Goal: Task Accomplishment & Management: Manage account settings

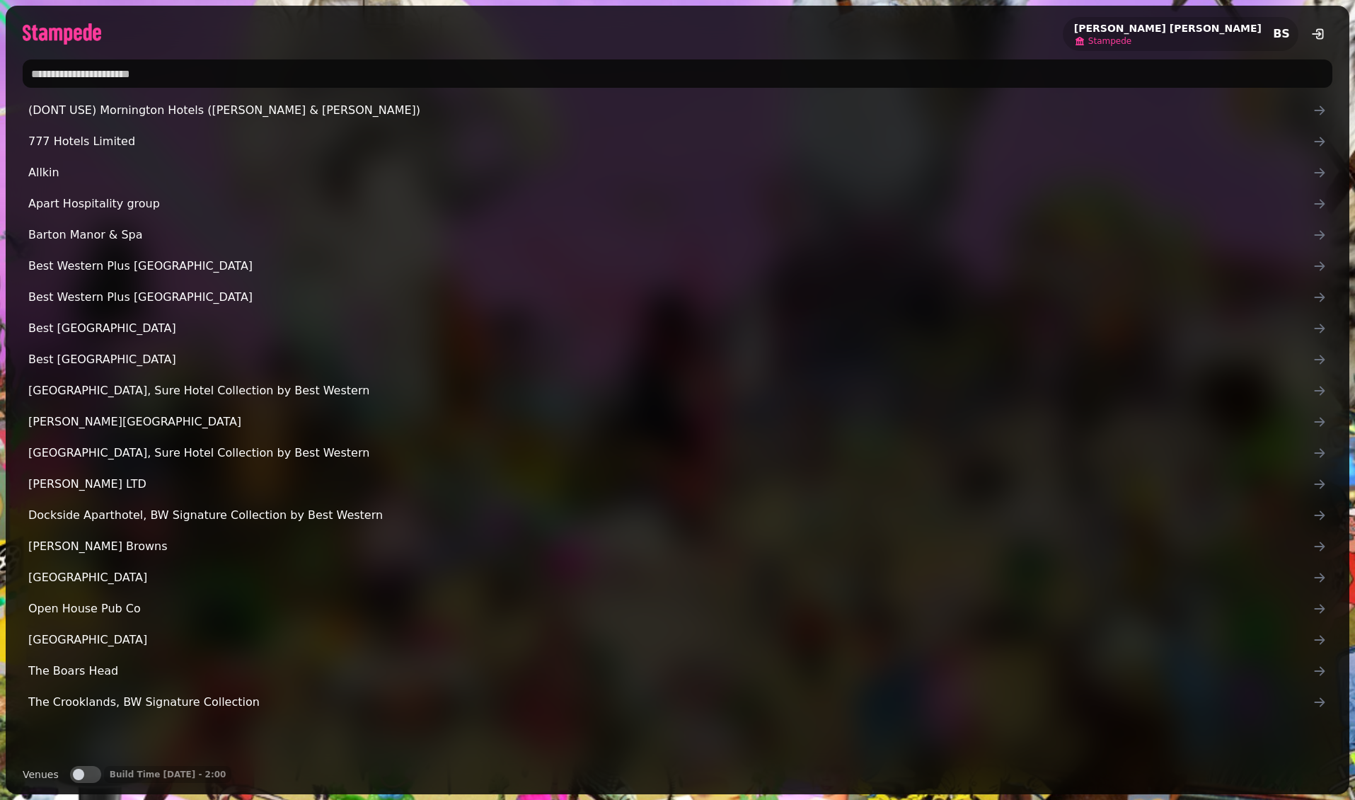
click at [1132, 42] on span "Stampede" at bounding box center [1110, 40] width 43 height 11
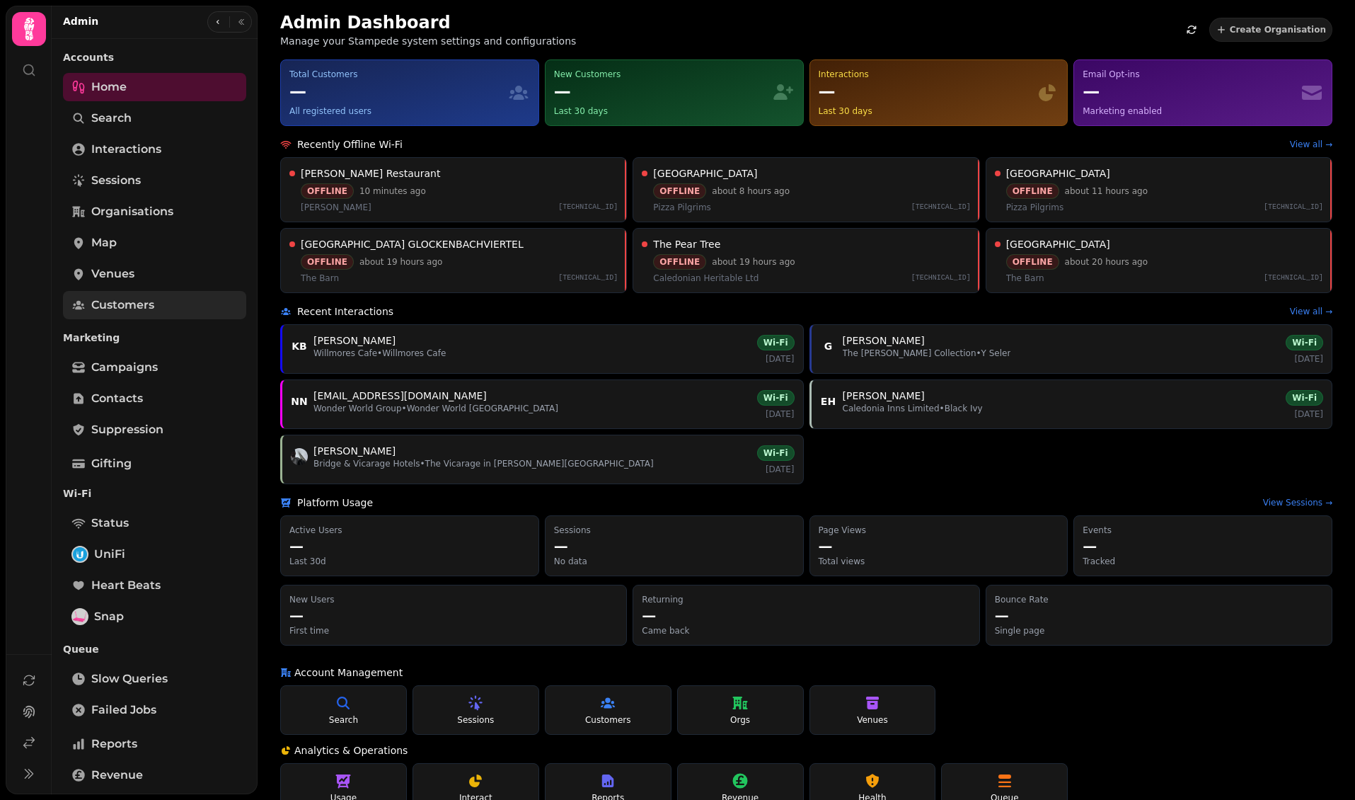
click at [157, 311] on link "Customers" at bounding box center [154, 305] width 183 height 28
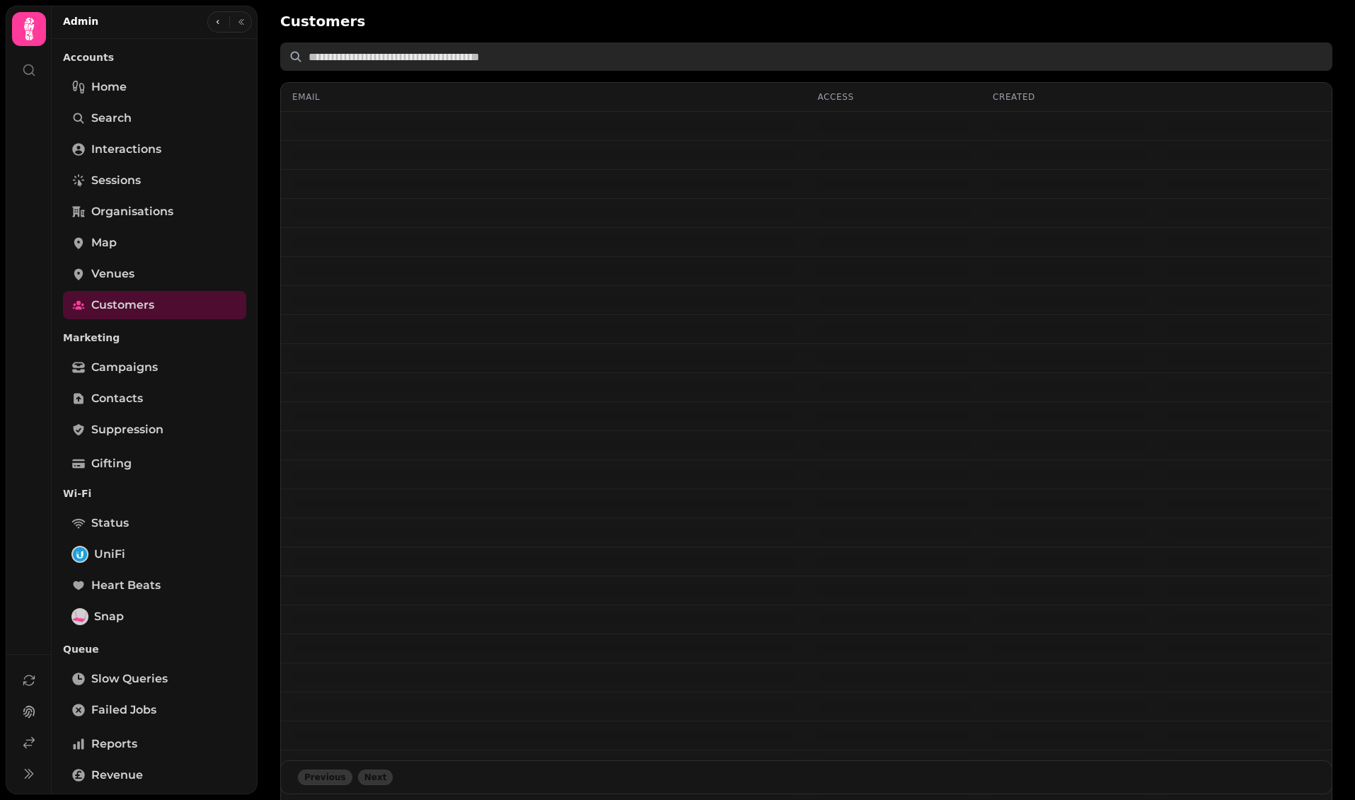
click at [415, 54] on input "text" at bounding box center [806, 56] width 1052 height 28
paste input "**********"
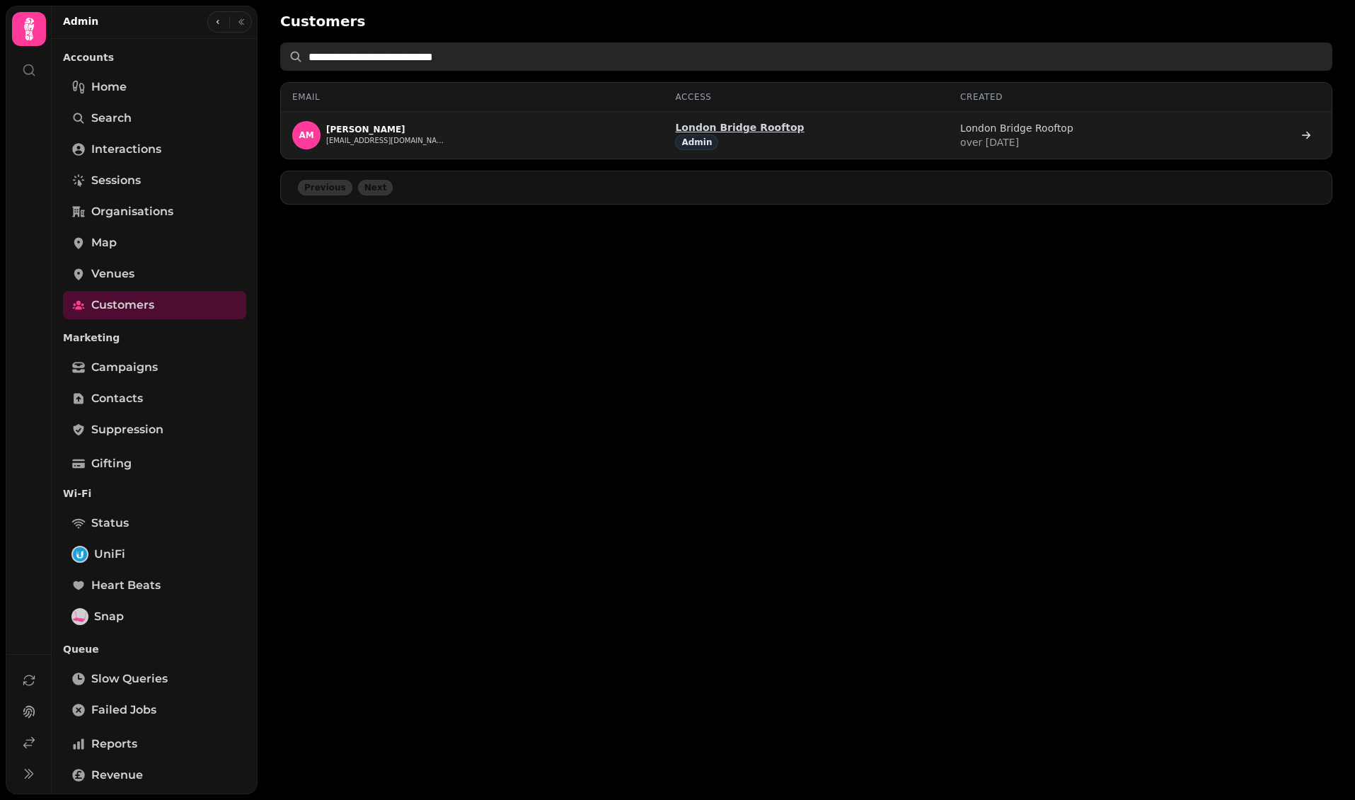
type input "**********"
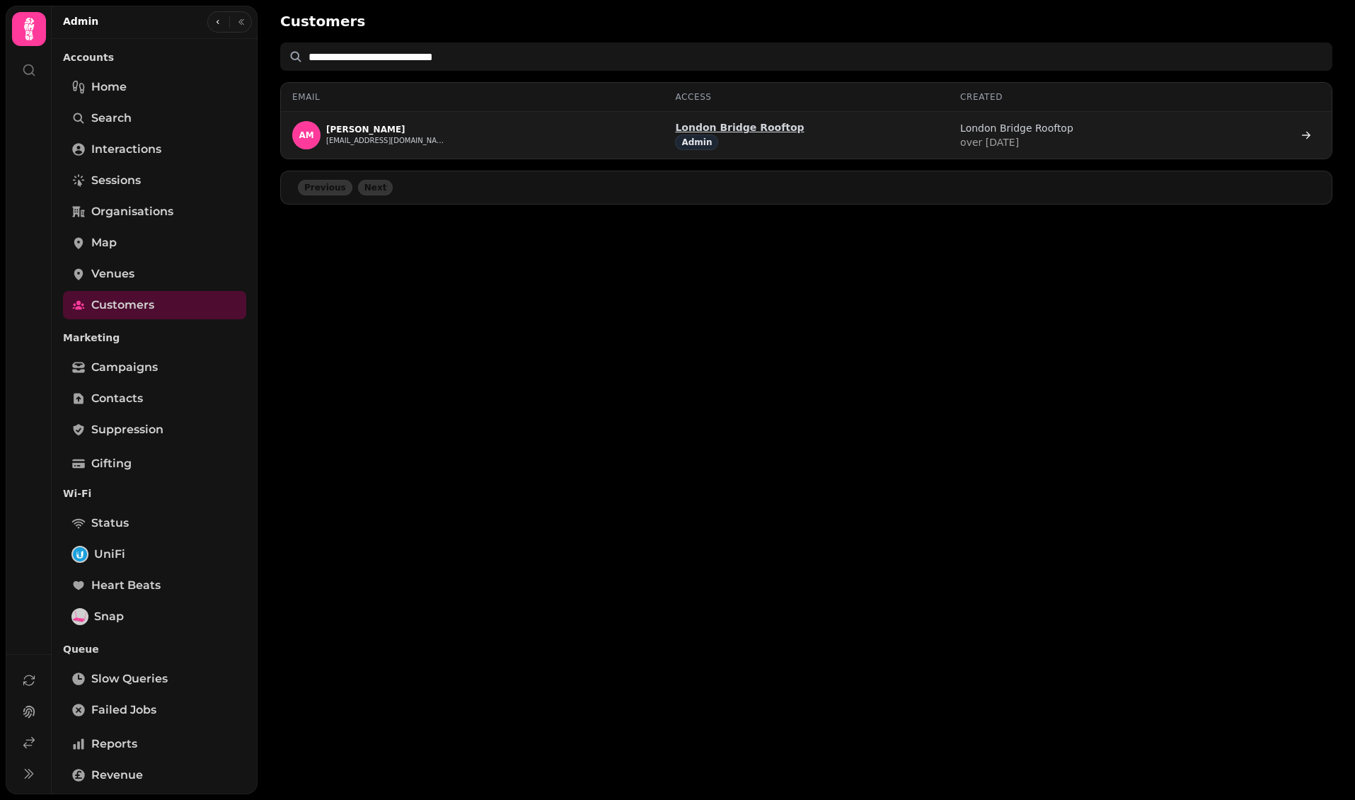
click at [748, 125] on p "London Bridge Rooftop" at bounding box center [739, 127] width 129 height 14
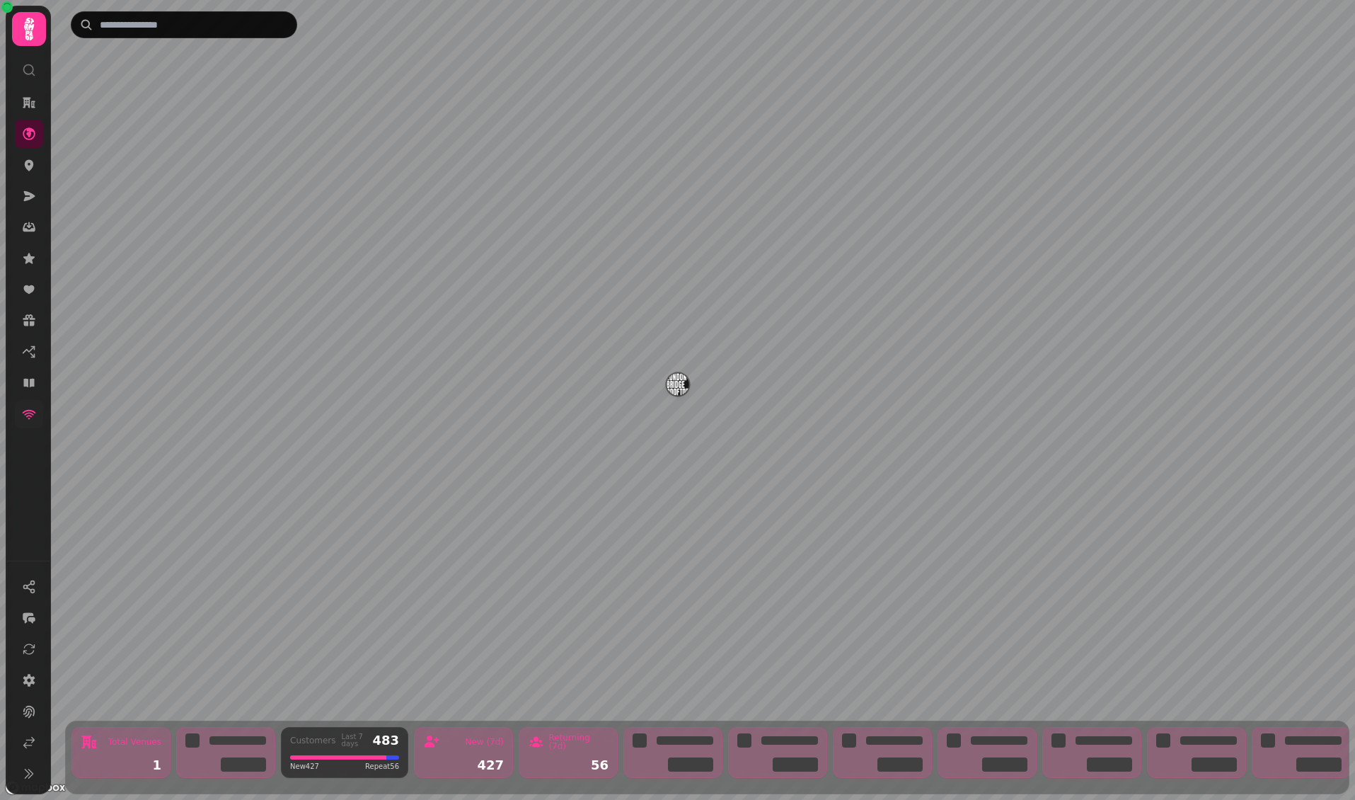
click at [35, 418] on link at bounding box center [29, 414] width 28 height 28
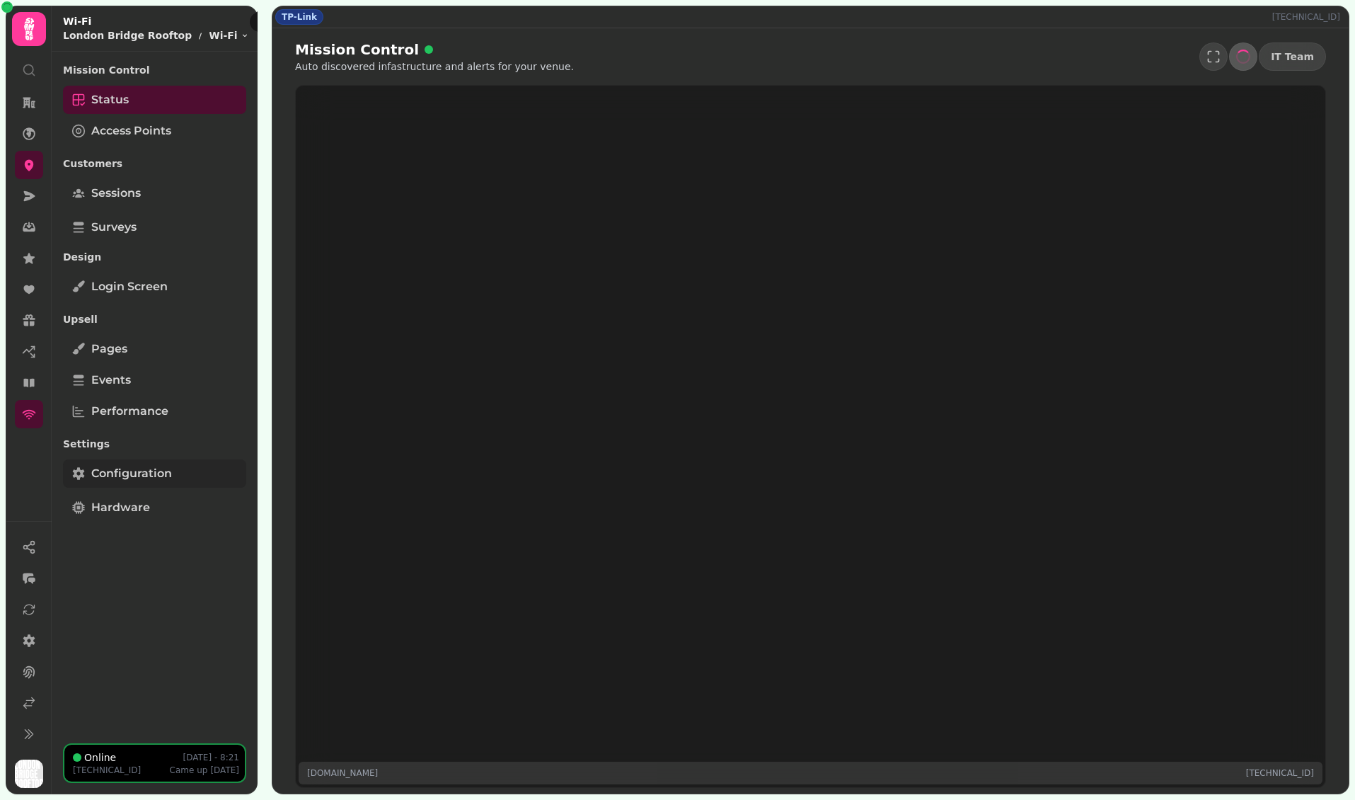
click at [131, 477] on span "Configuration" at bounding box center [131, 473] width 81 height 17
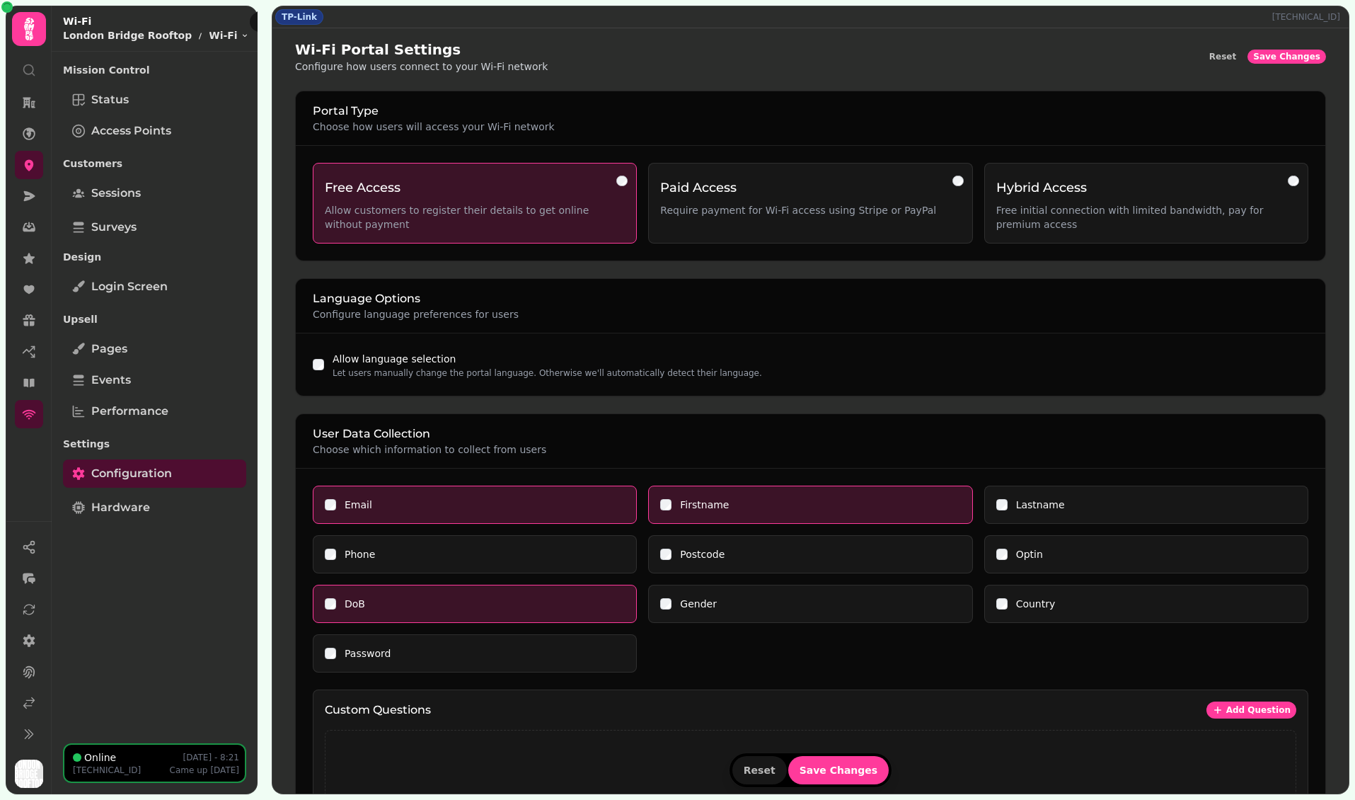
scroll to position [798, 0]
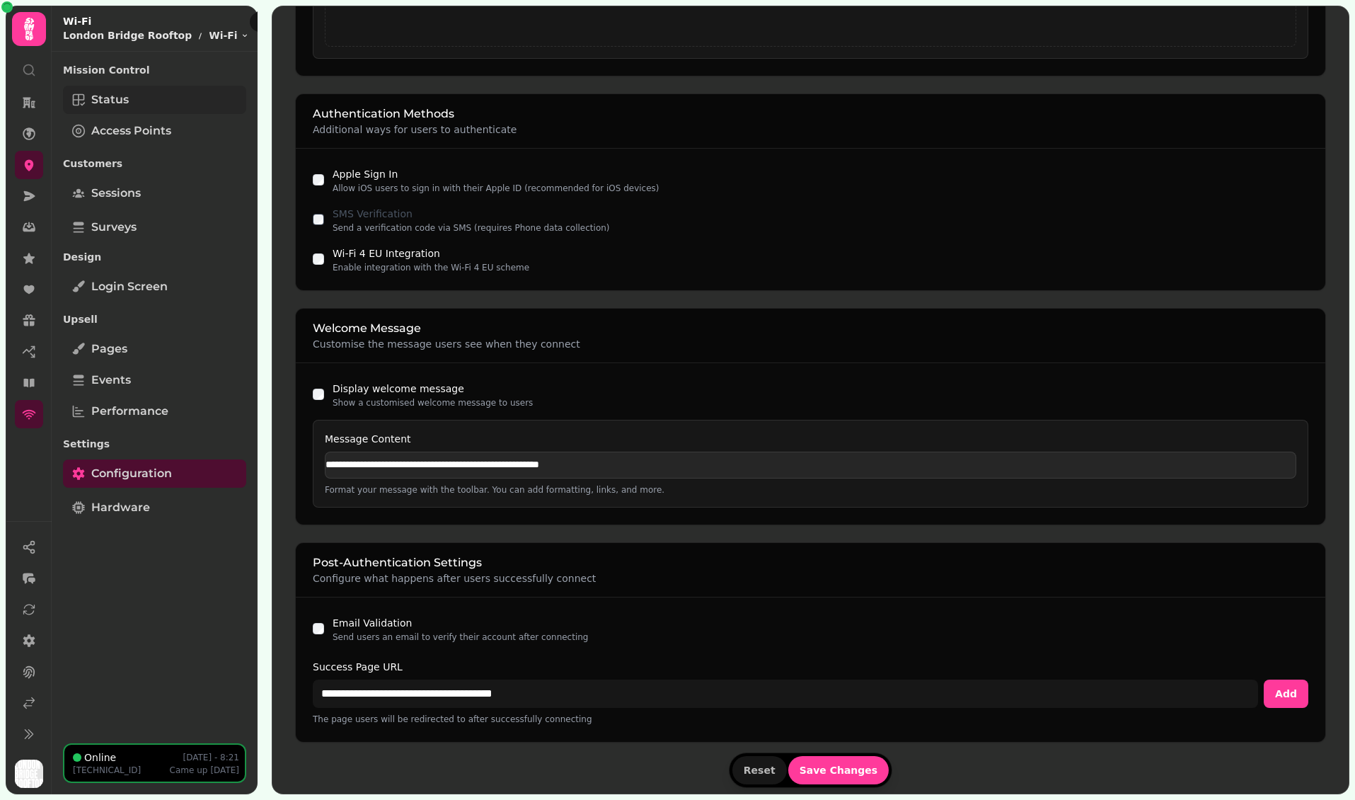
click at [144, 101] on link "Status" at bounding box center [154, 100] width 183 height 28
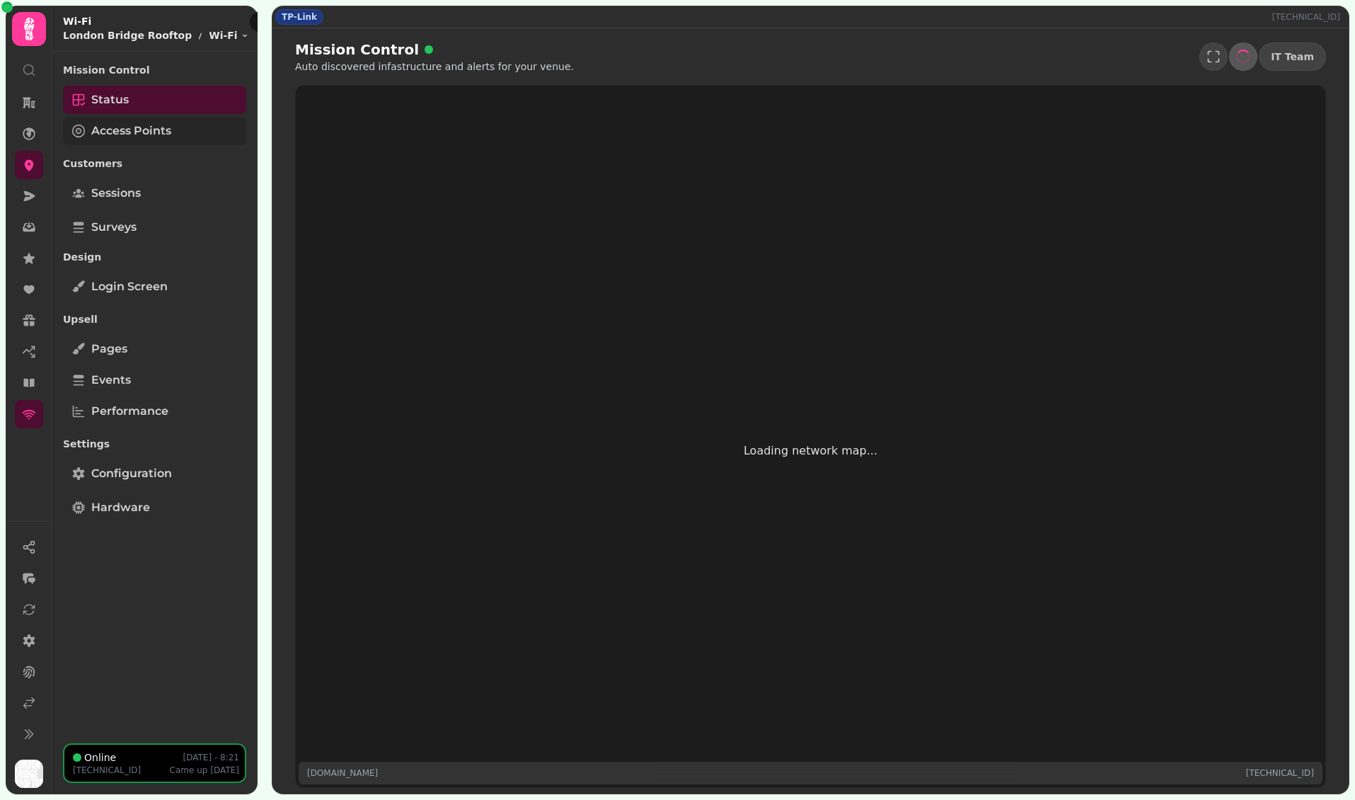
click at [180, 127] on link "Access Points" at bounding box center [154, 131] width 183 height 28
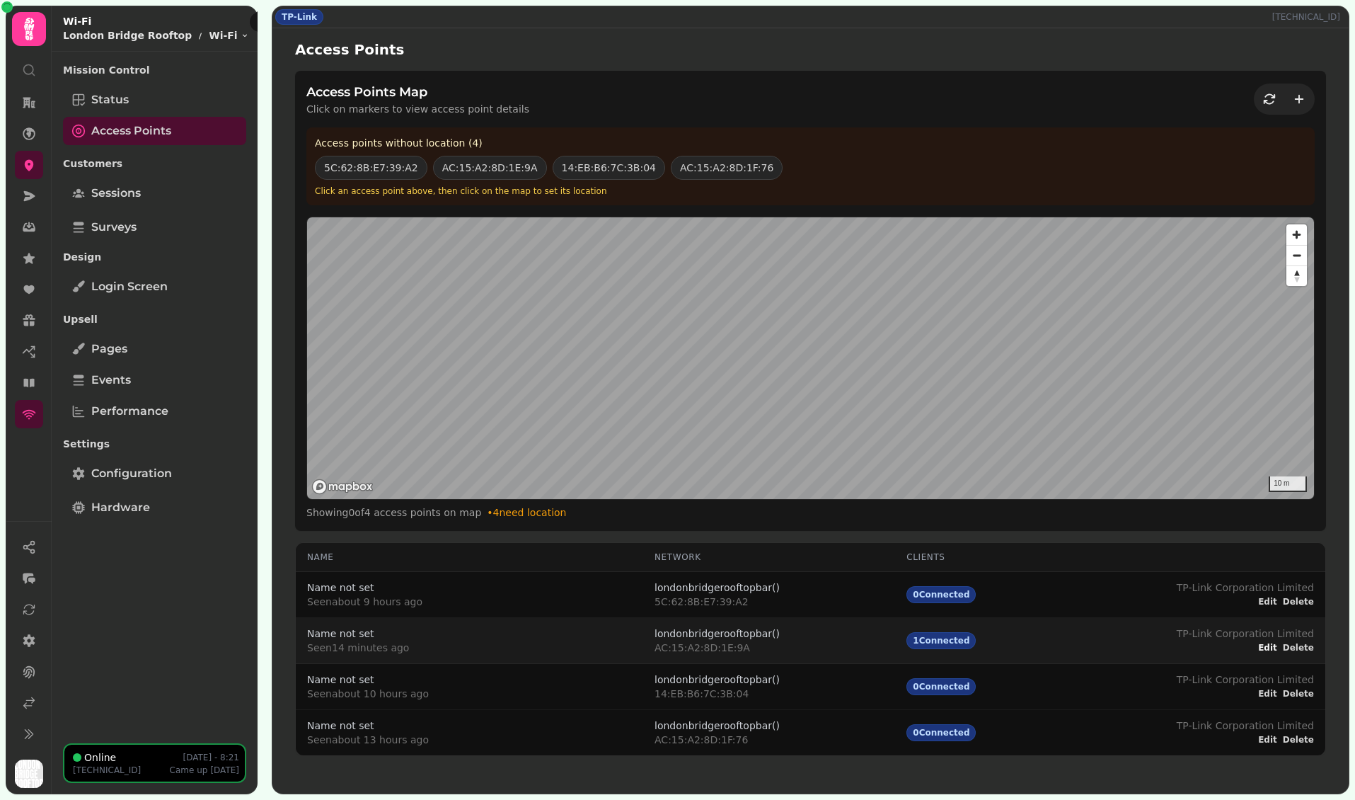
click at [1275, 645] on span "Edit" at bounding box center [1267, 647] width 19 height 8
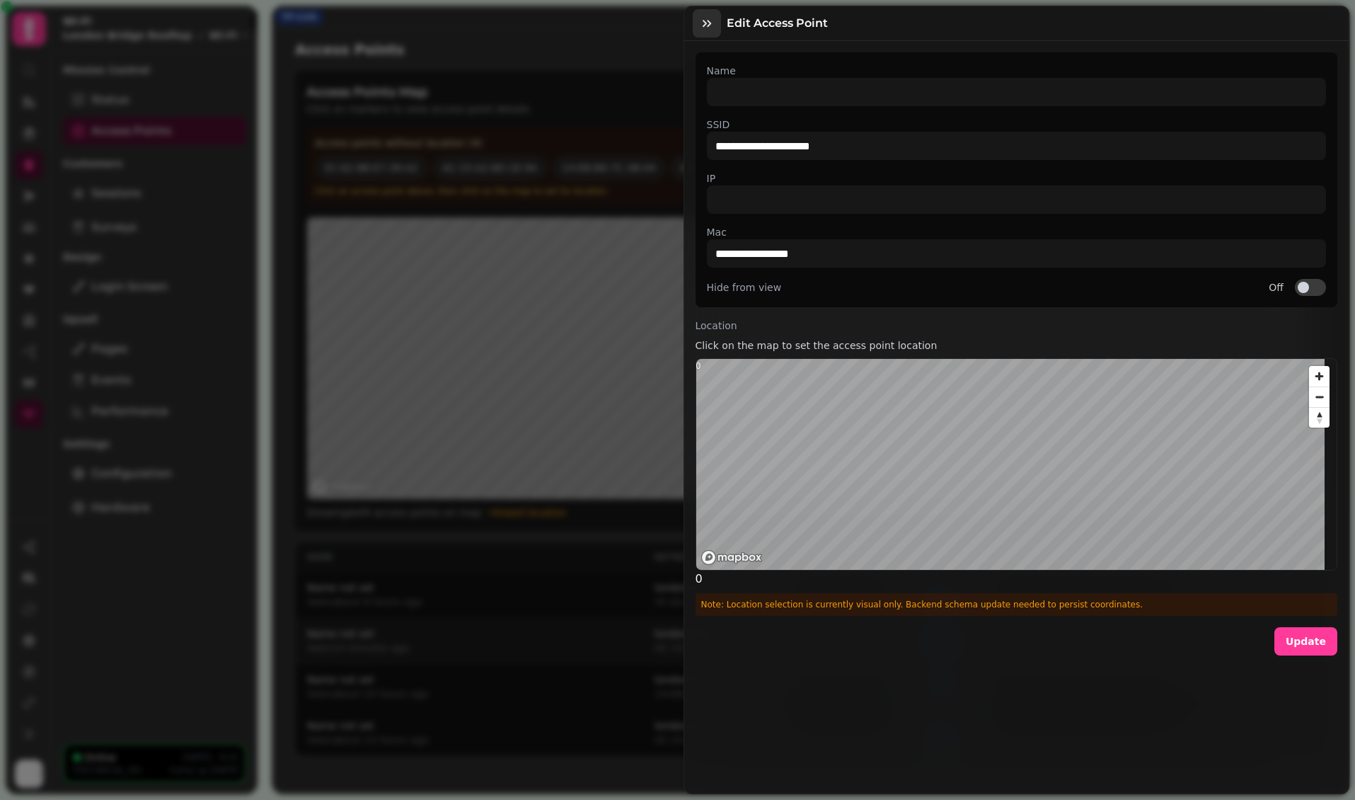
click at [711, 20] on icon "button" at bounding box center [707, 23] width 14 height 14
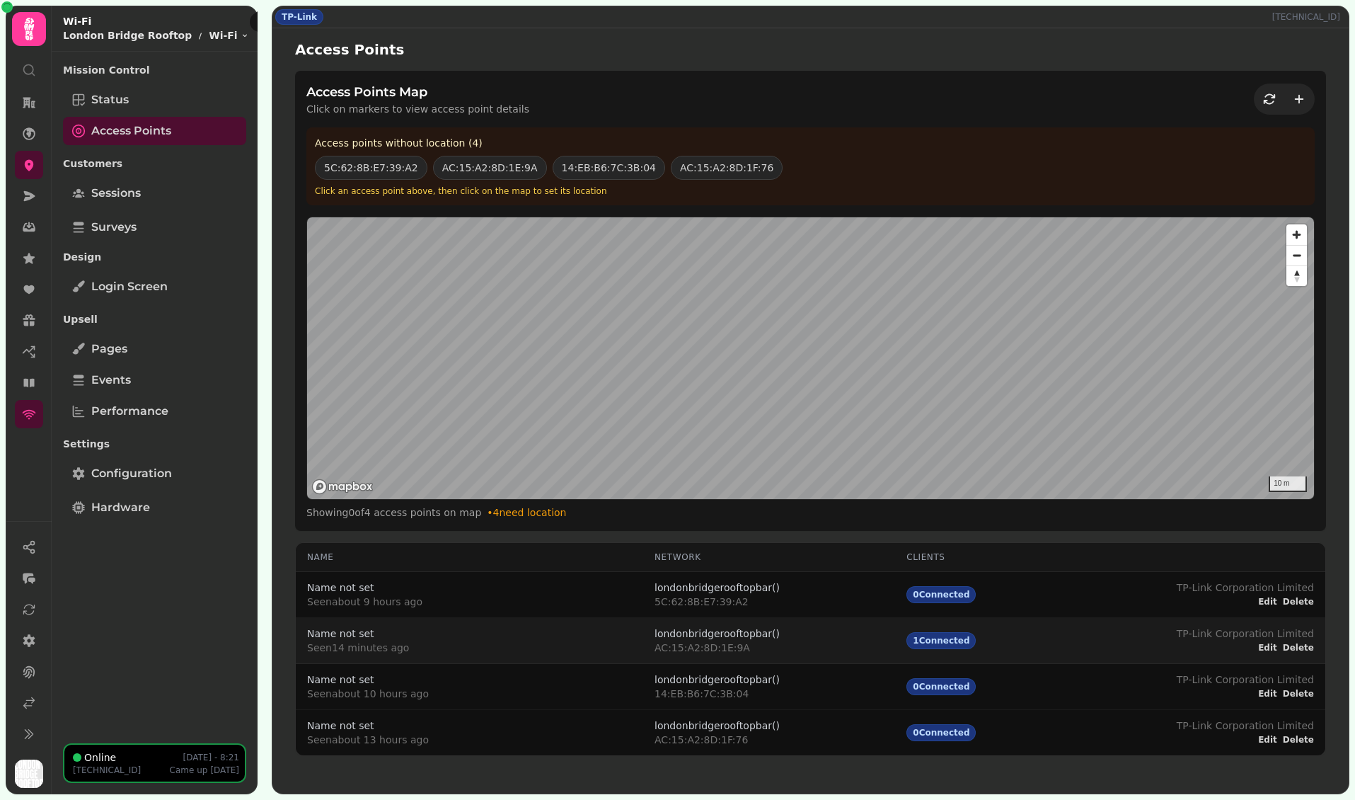
click at [125, 168] on p "Customers" at bounding box center [154, 163] width 183 height 25
click at [127, 188] on span "Sessions" at bounding box center [116, 193] width 50 height 17
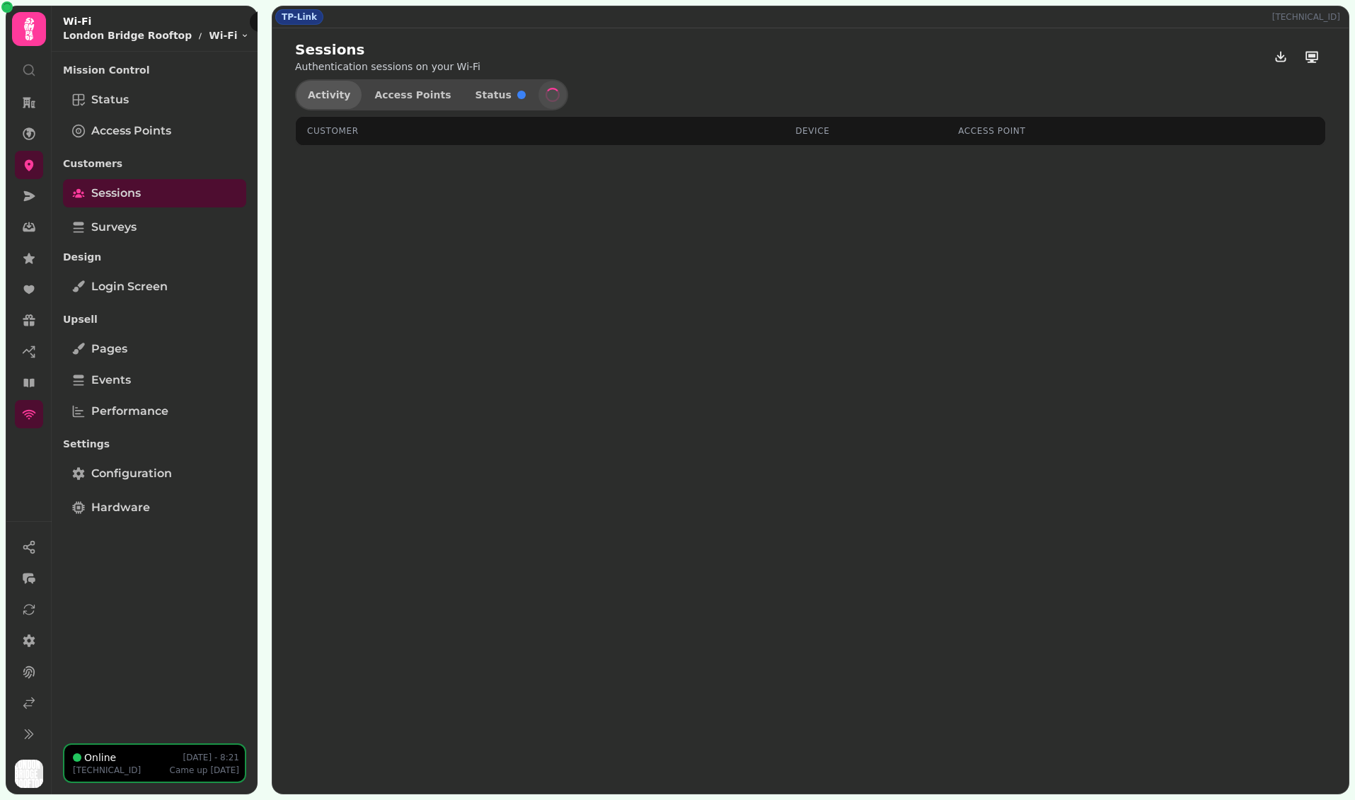
select select "**"
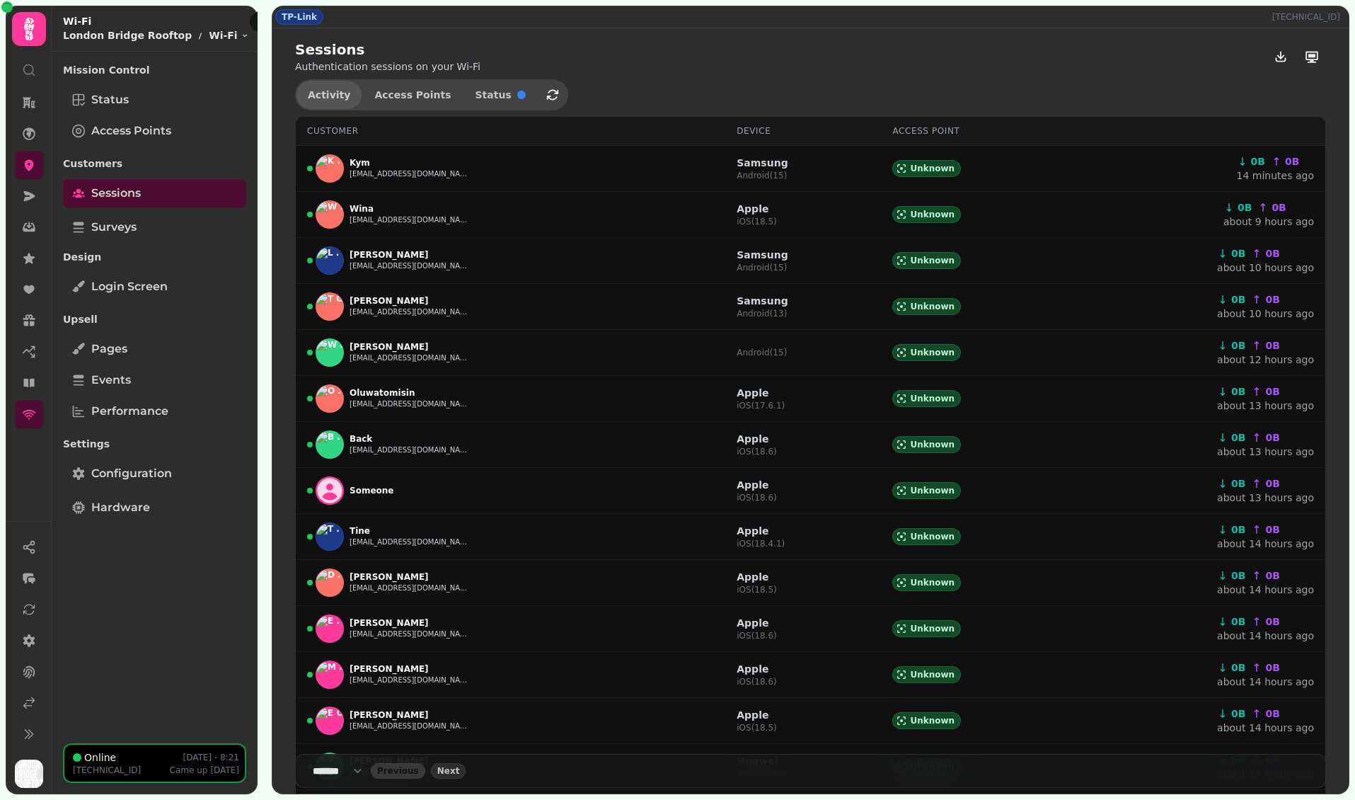
click at [337, 90] on span "Activity" at bounding box center [329, 95] width 42 height 10
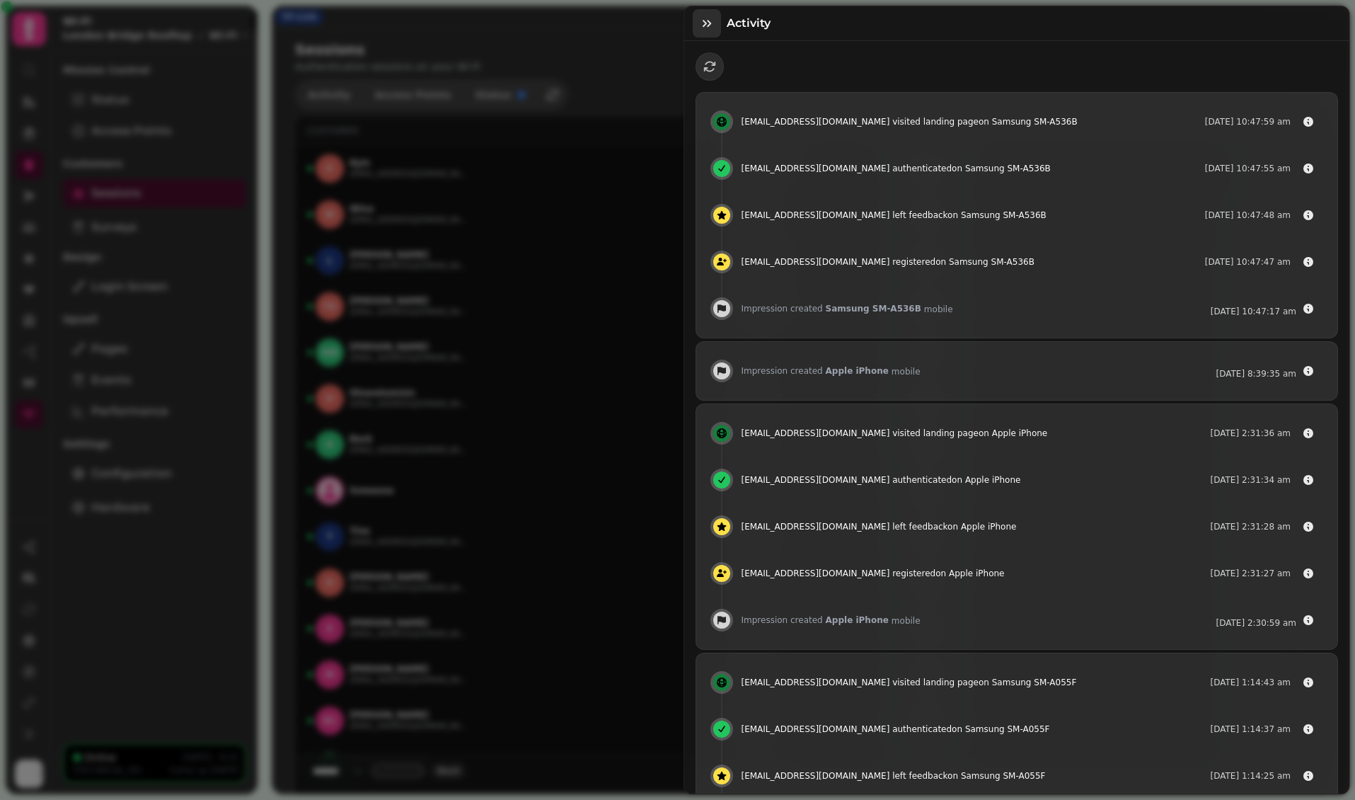
click at [715, 23] on button "button" at bounding box center [707, 23] width 28 height 28
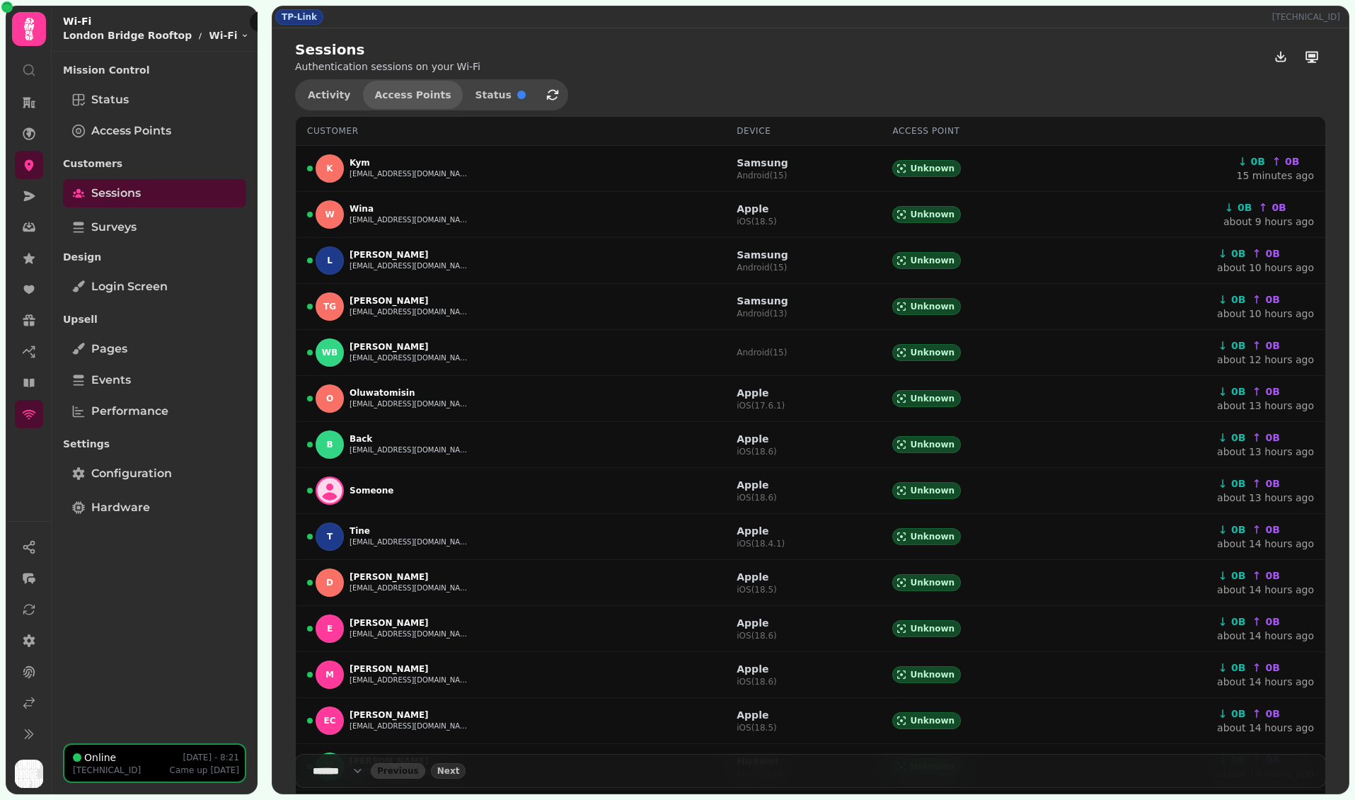
click at [425, 98] on span "Access Points" at bounding box center [412, 95] width 76 height 10
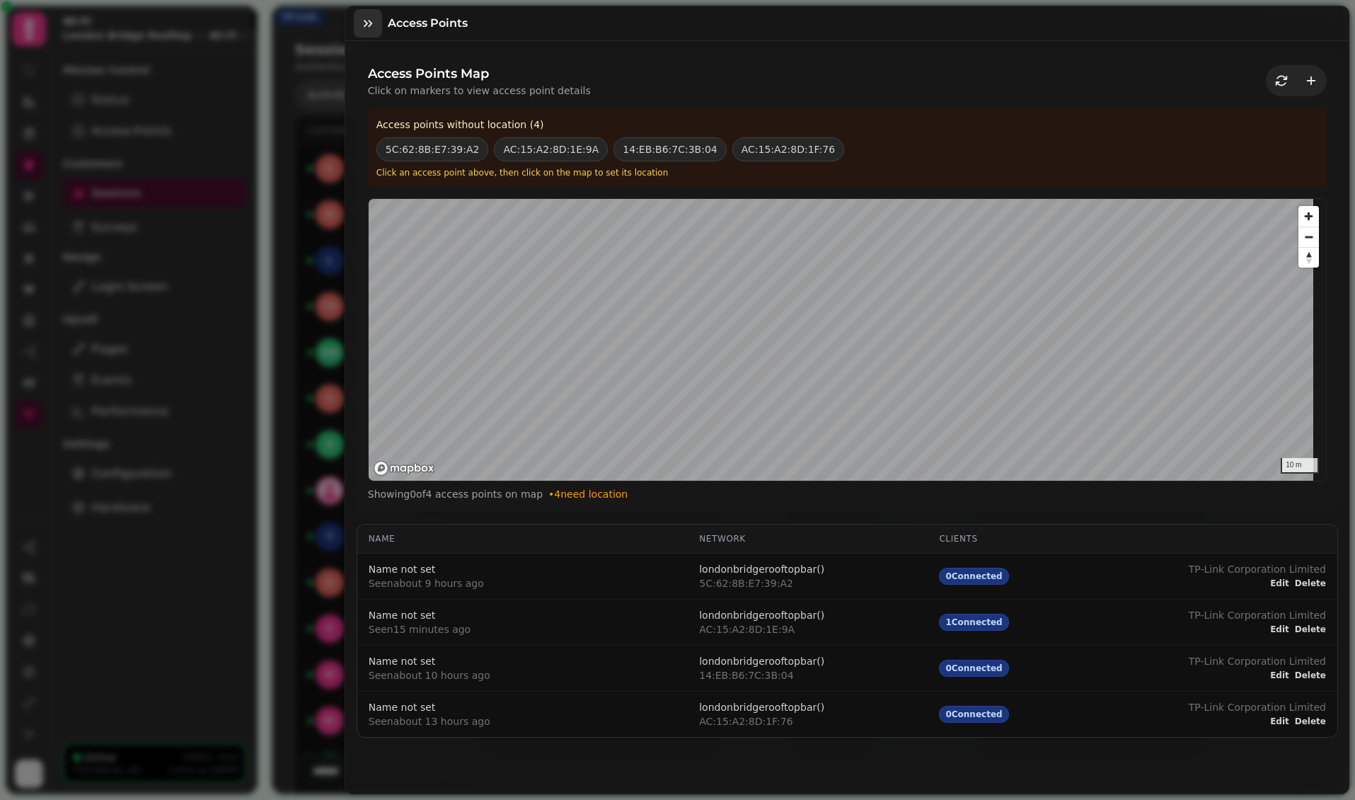
click at [367, 22] on icon "button" at bounding box center [368, 23] width 14 height 14
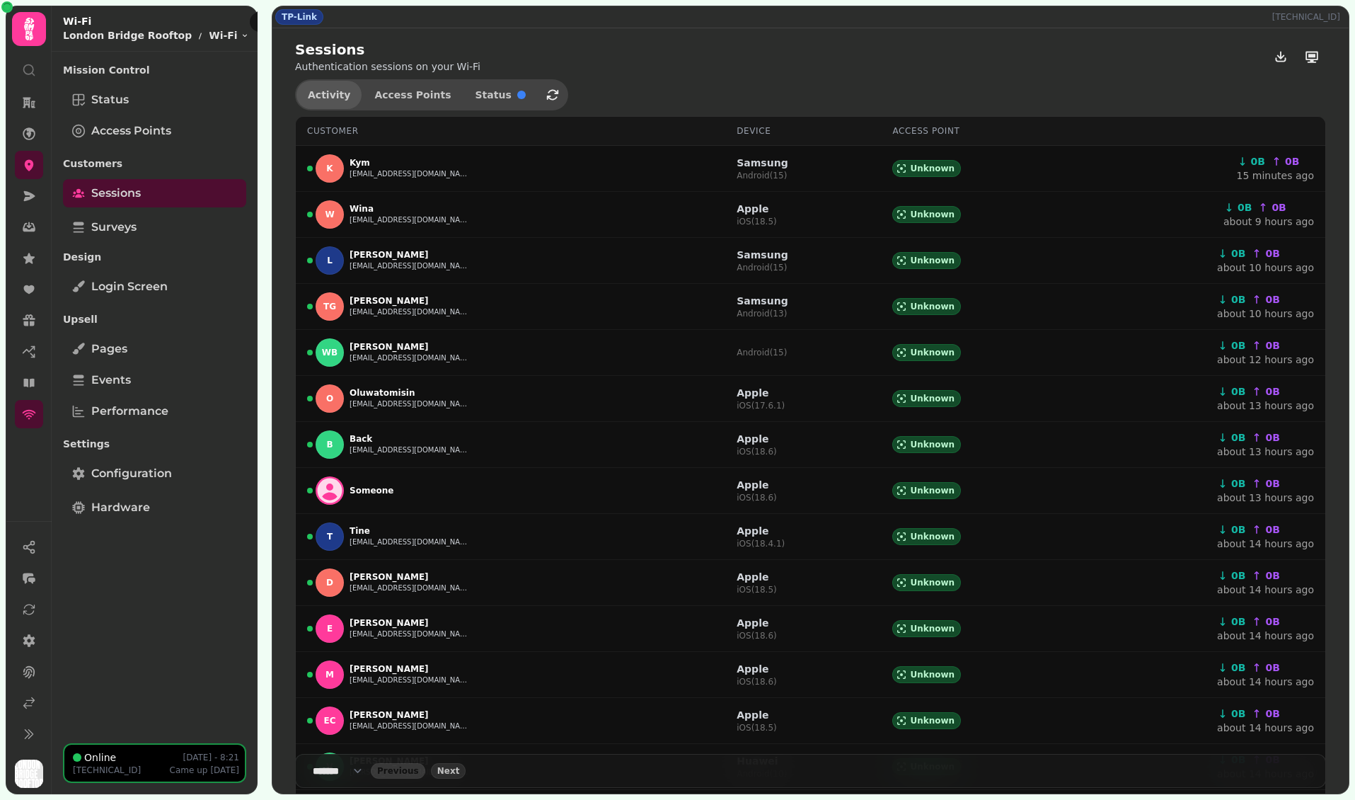
click at [323, 104] on button "Activity" at bounding box center [329, 95] width 65 height 28
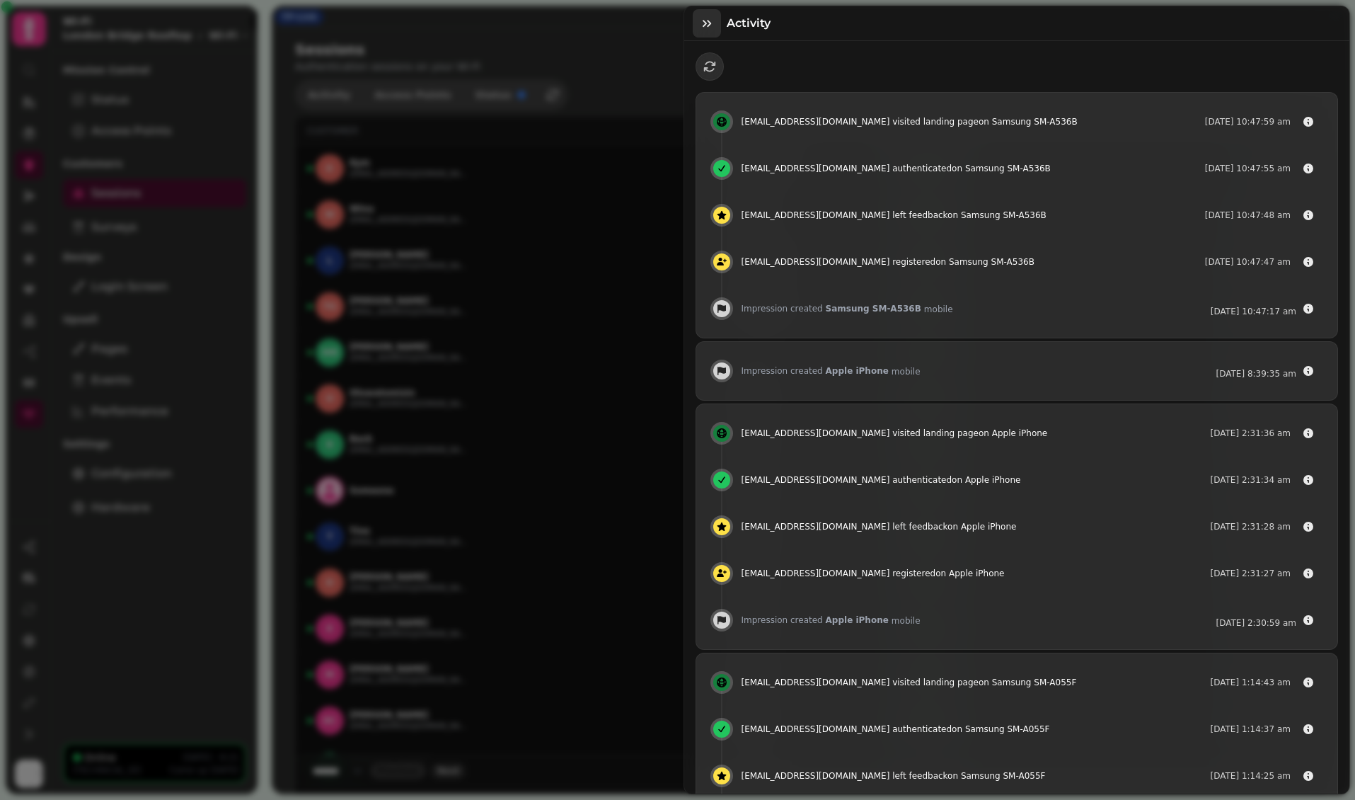
click at [708, 18] on icon "button" at bounding box center [707, 23] width 14 height 14
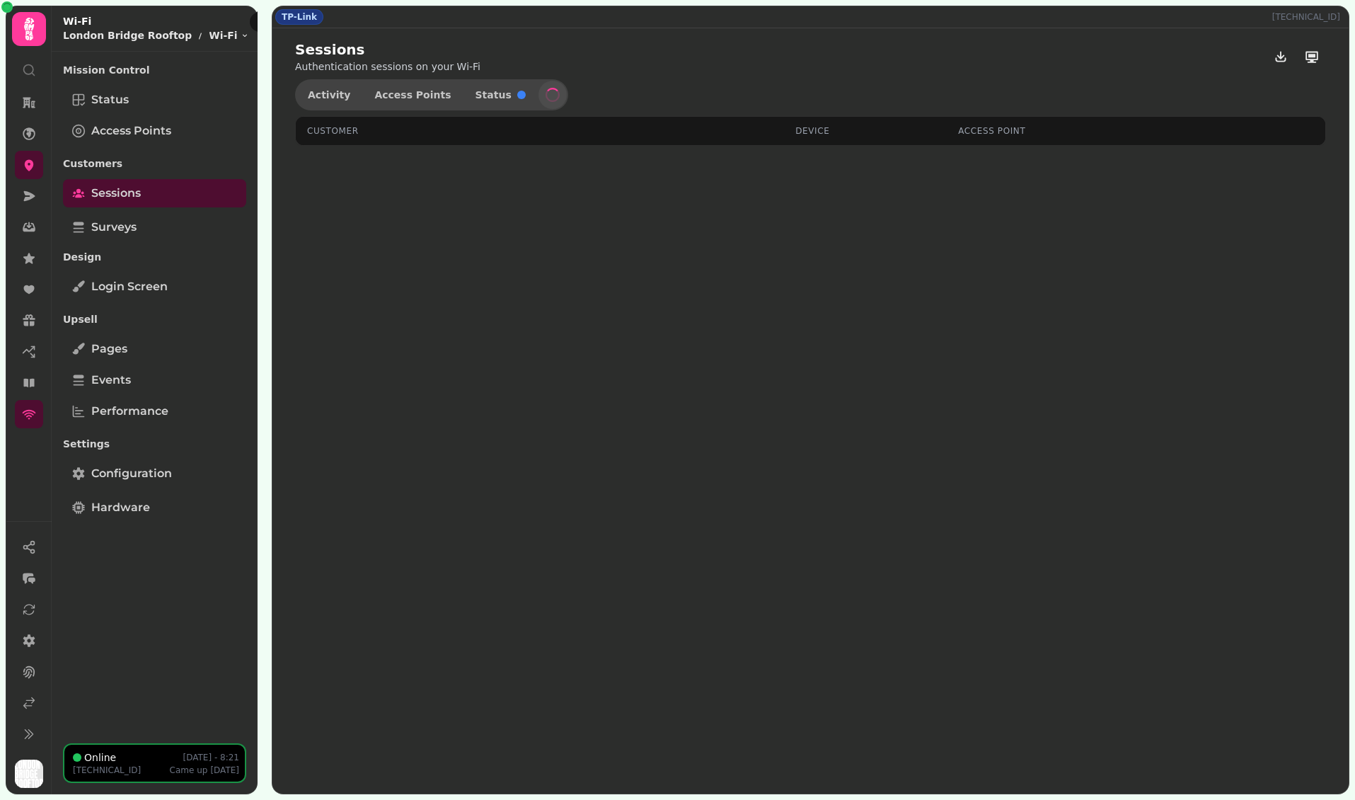
select select "**"
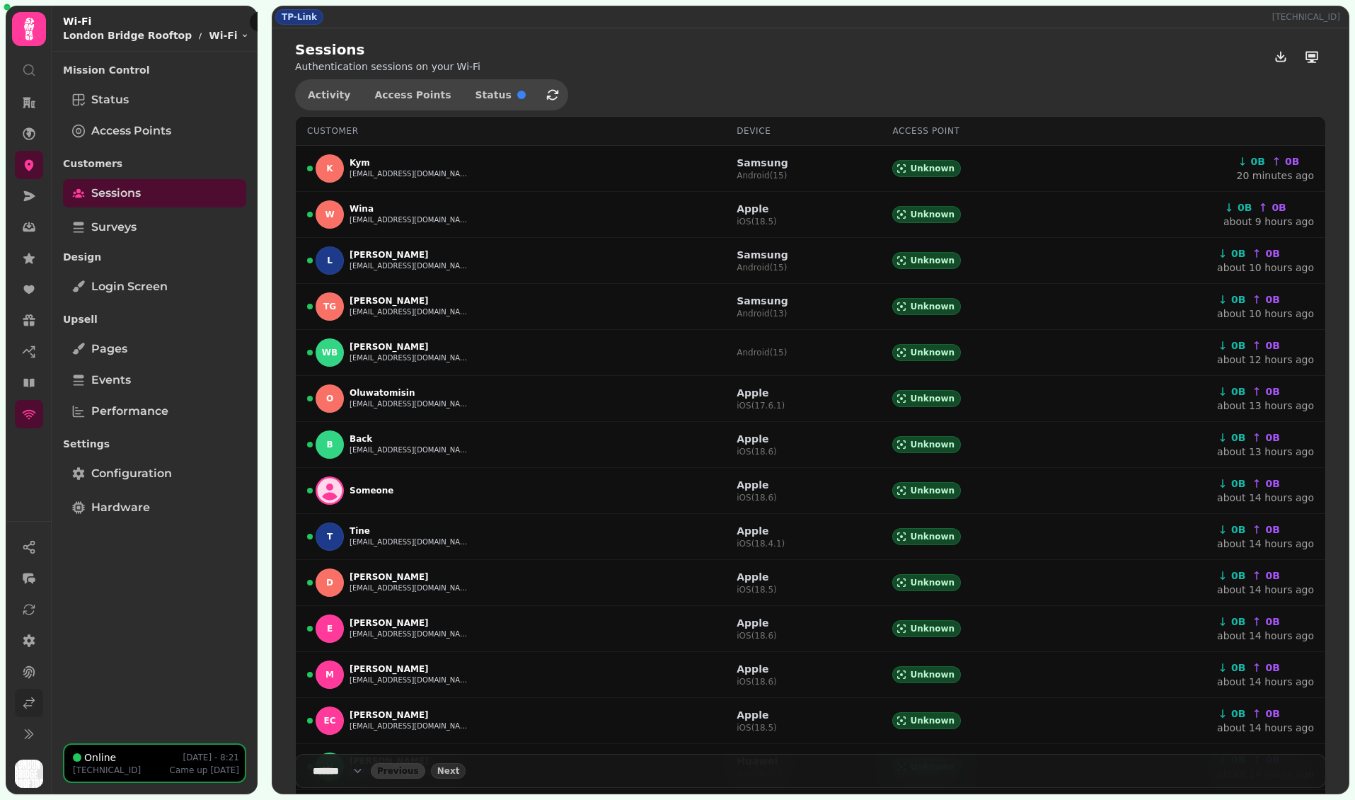
click at [24, 705] on icon at bounding box center [29, 703] width 11 height 11
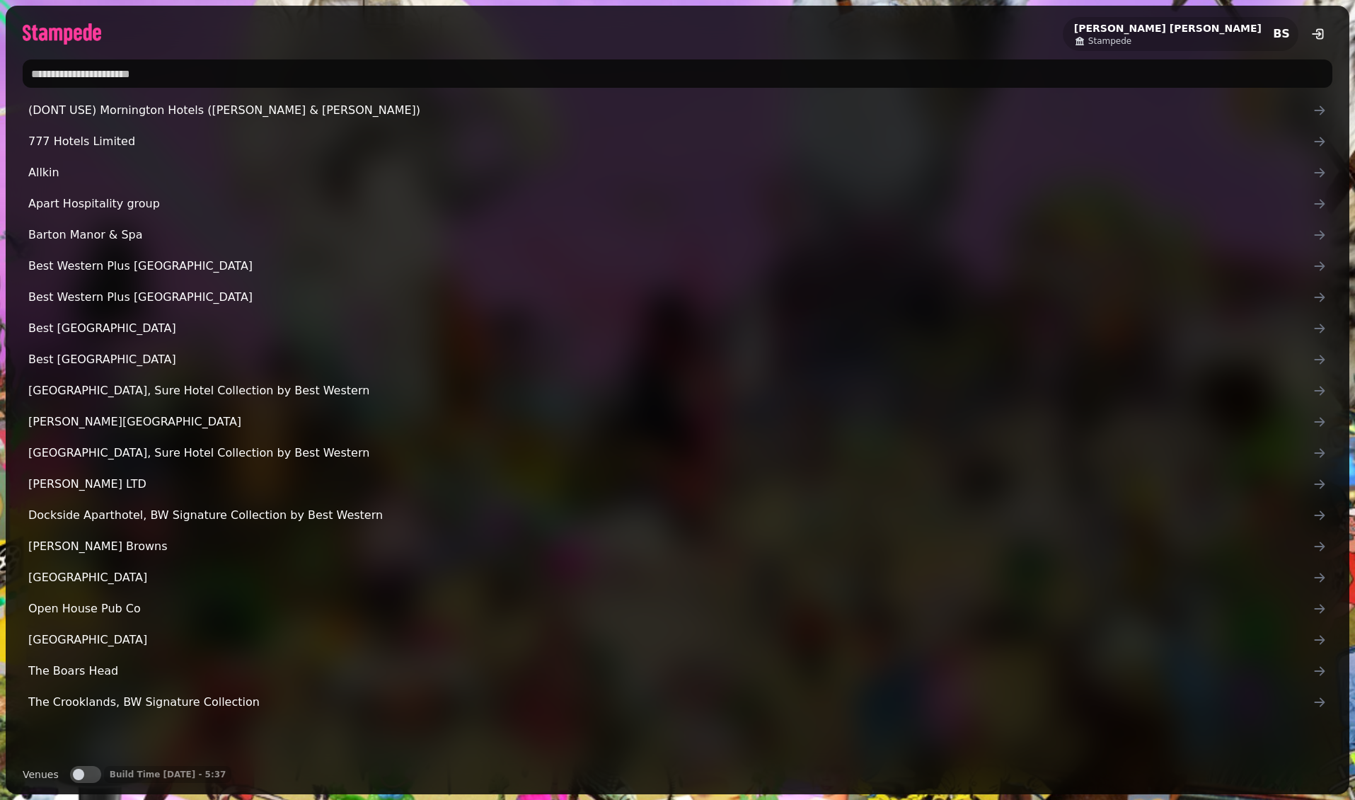
click at [246, 77] on input "text" at bounding box center [678, 73] width 1310 height 28
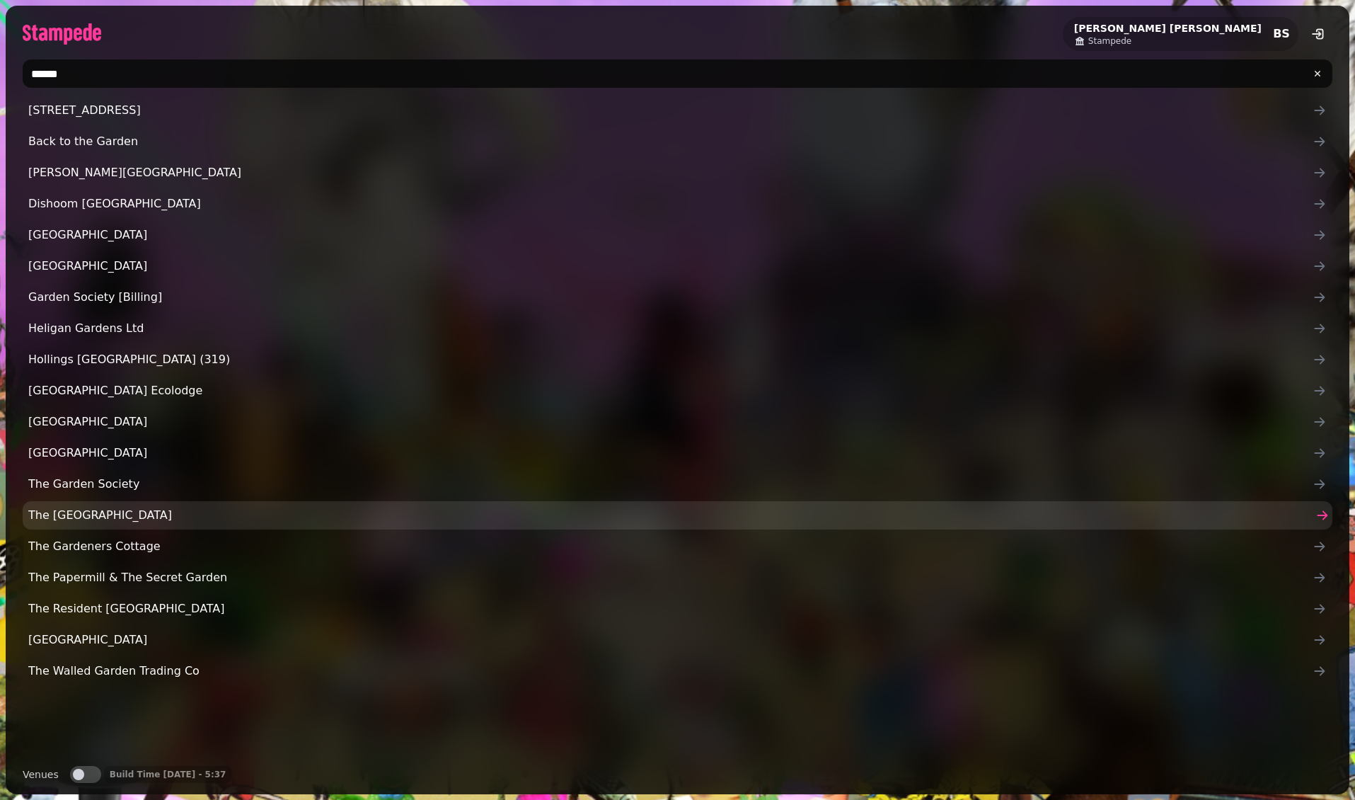
type input "******"
click at [145, 528] on link "The Garden of Easton" at bounding box center [678, 515] width 1310 height 28
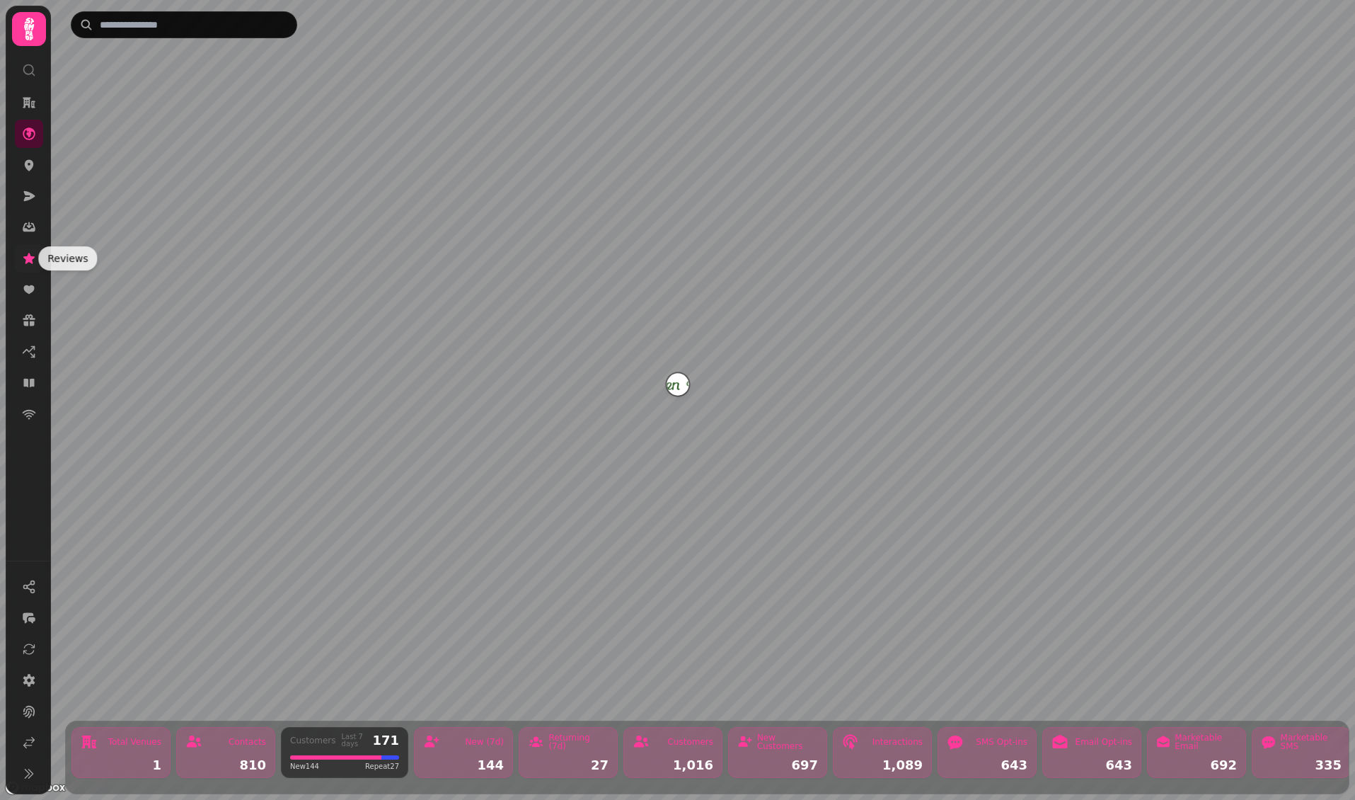
click at [30, 257] on icon at bounding box center [28, 258] width 11 height 11
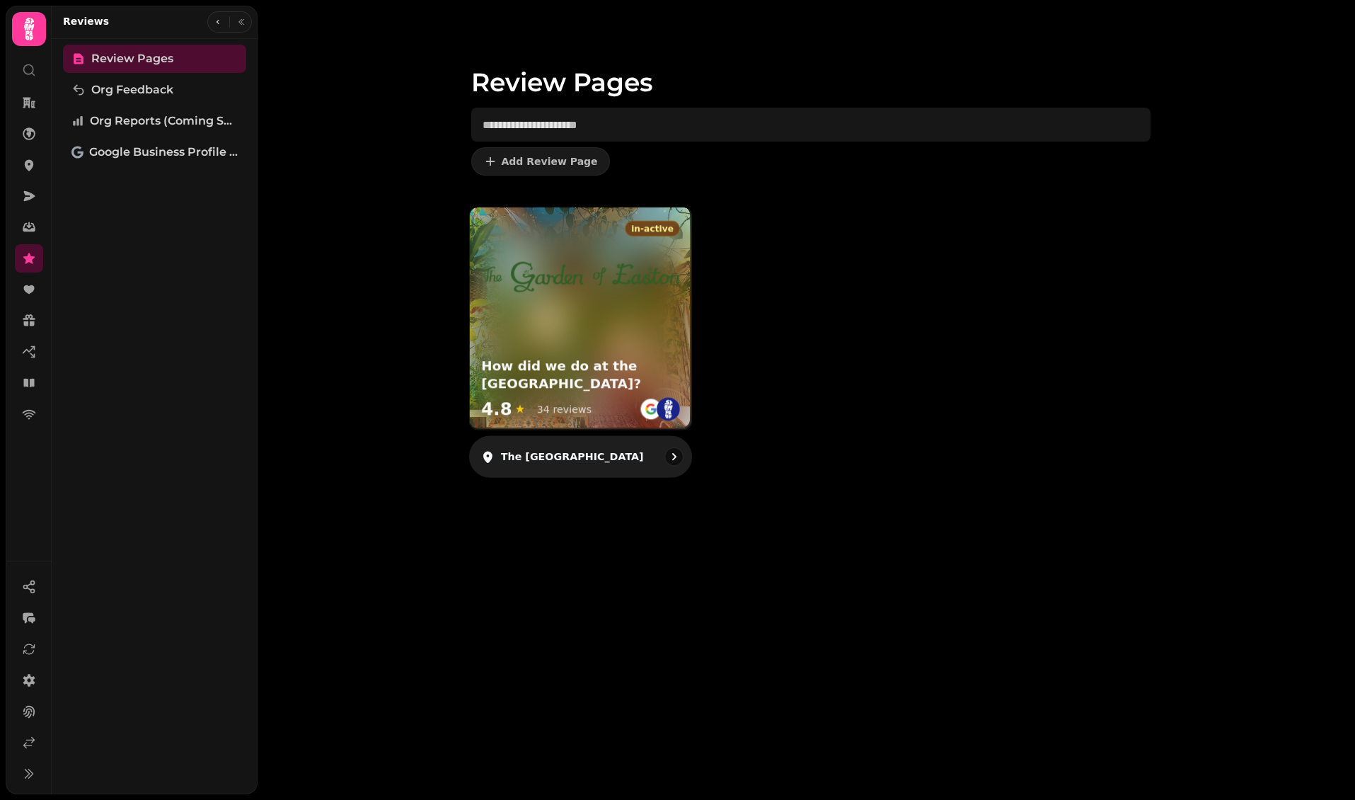
click at [580, 553] on div "Review Pages Add Review Page in-active How did we do at the Garden of Easton? 4…" at bounding box center [807, 400] width 1098 height 800
click at [525, 323] on div "in-active How did we do at the Garden of Easton? 4.8 ★ 34 reviews" at bounding box center [580, 318] width 222 height 222
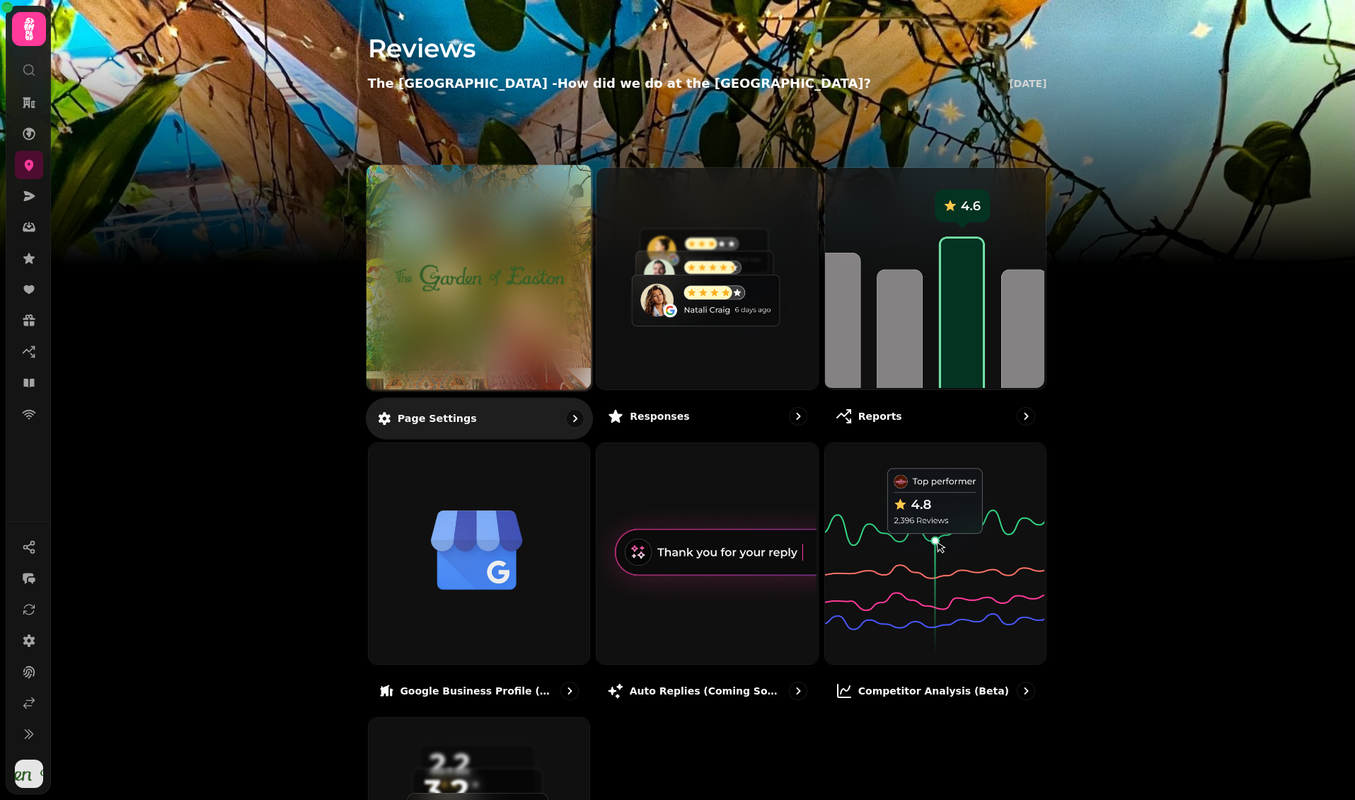
click at [481, 260] on img at bounding box center [478, 277] width 169 height 93
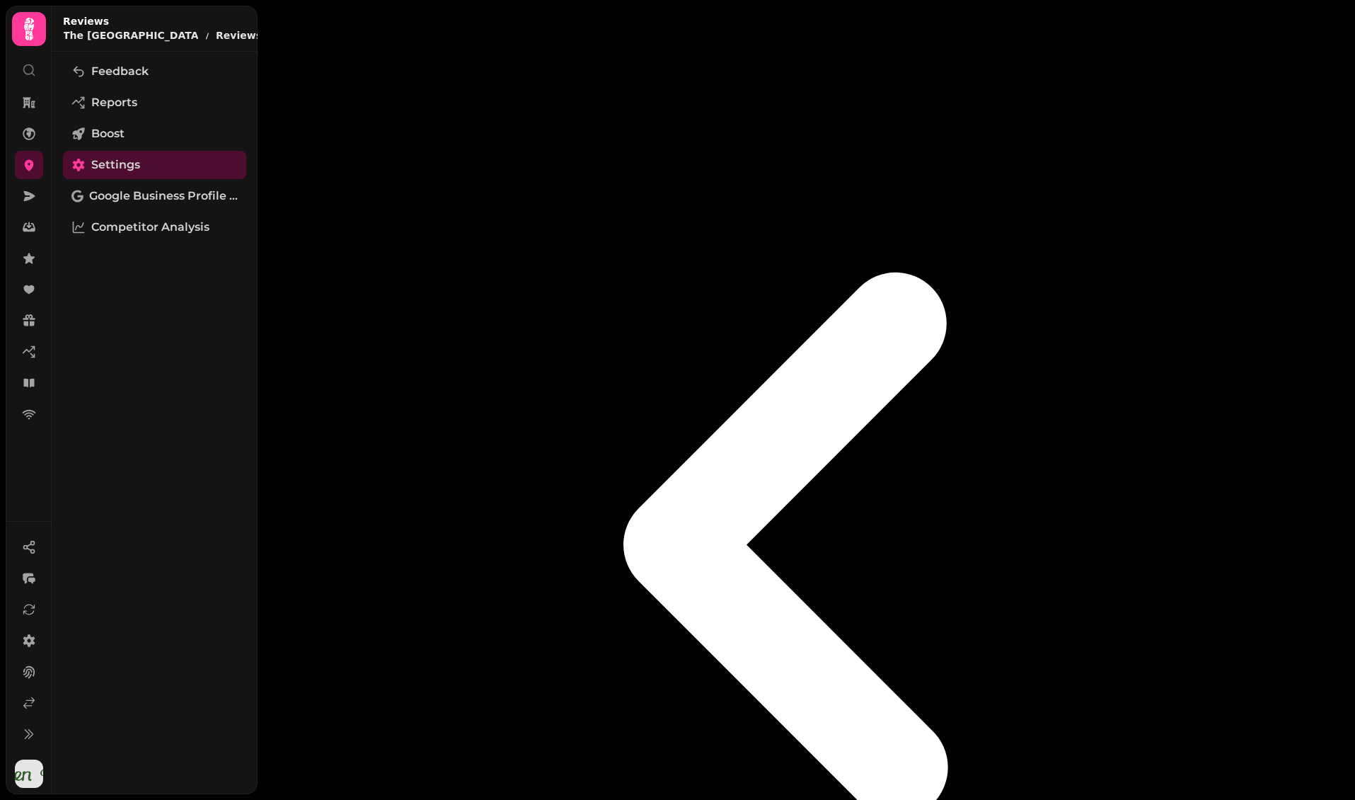
select select "**********"
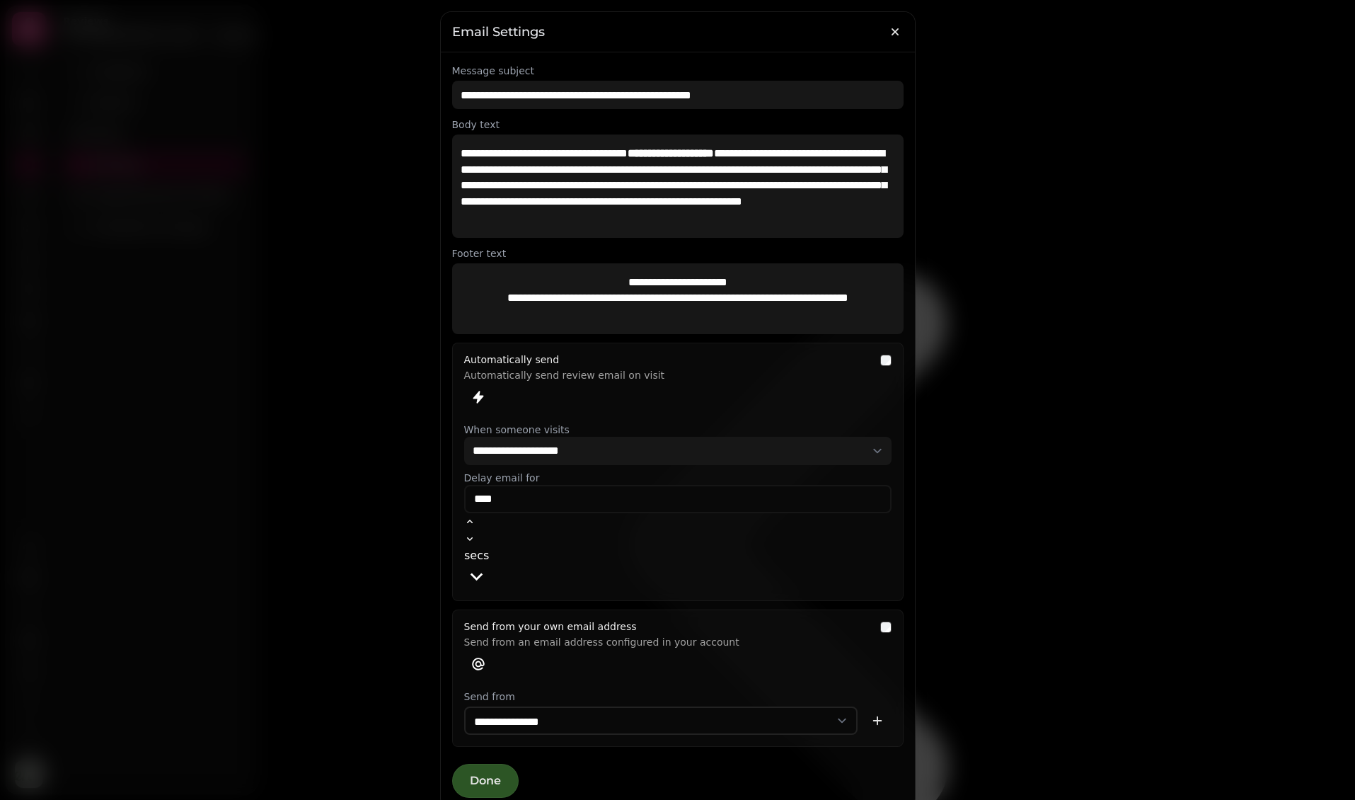
click at [482, 775] on span "Done" at bounding box center [485, 780] width 31 height 11
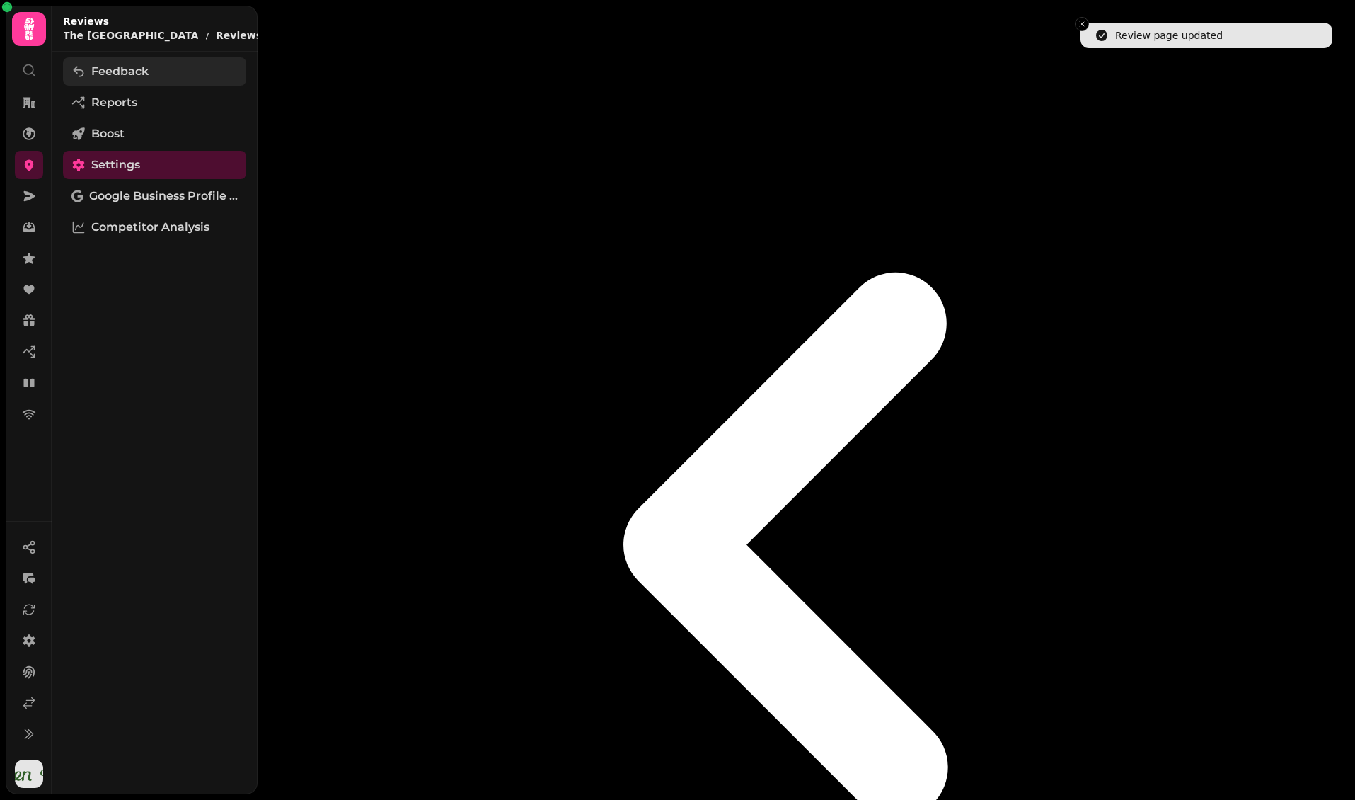
click at [158, 69] on link "Feedback" at bounding box center [154, 71] width 183 height 28
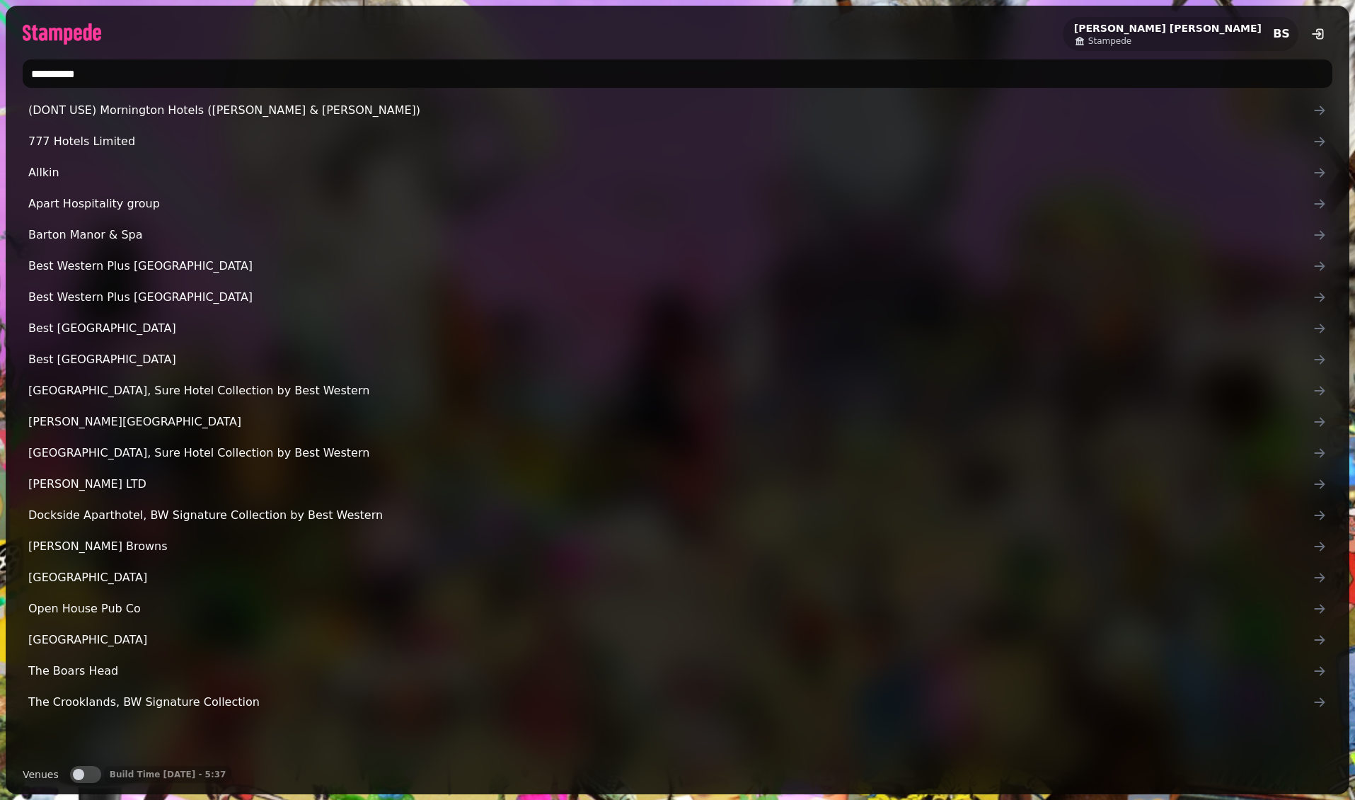
type input "**********"
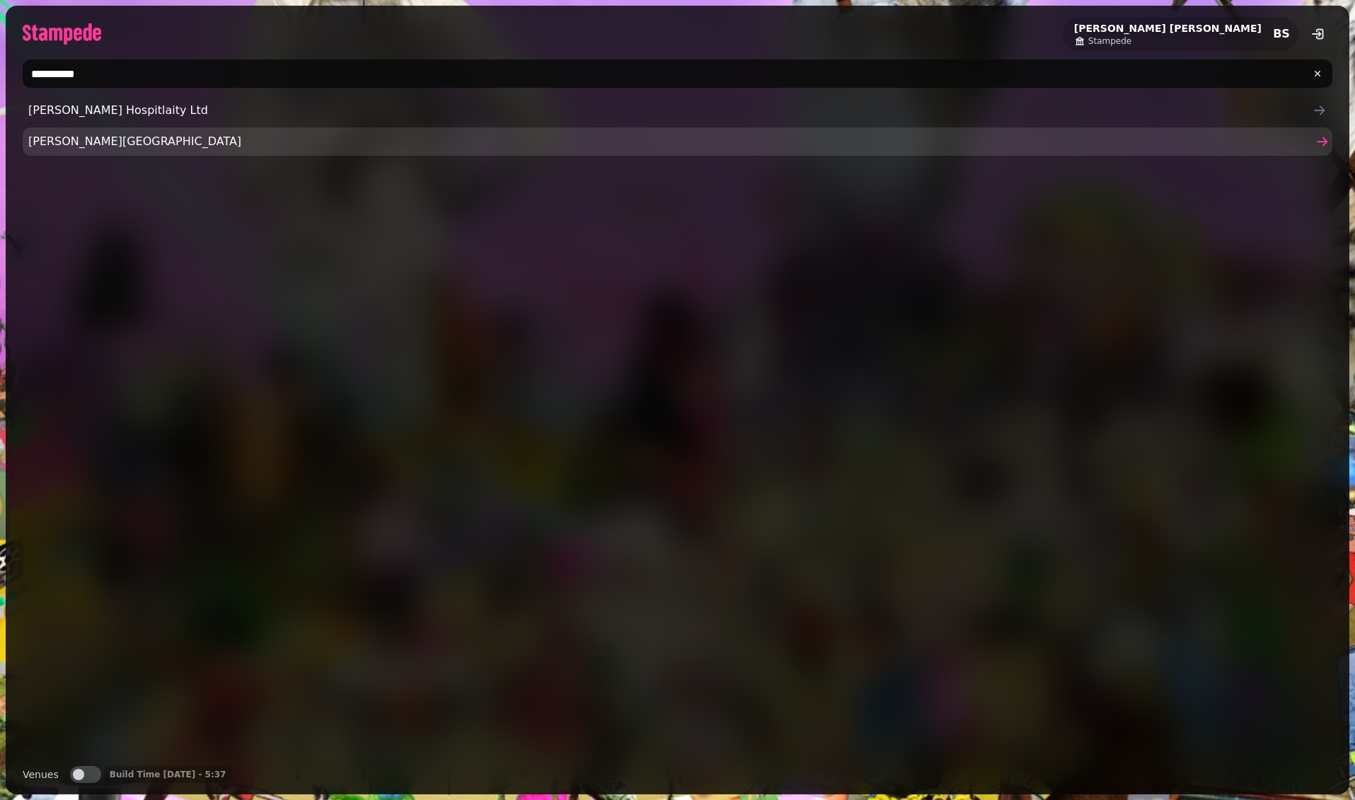
click at [151, 134] on span "[PERSON_NAME][GEOGRAPHIC_DATA]" at bounding box center [670, 141] width 1285 height 17
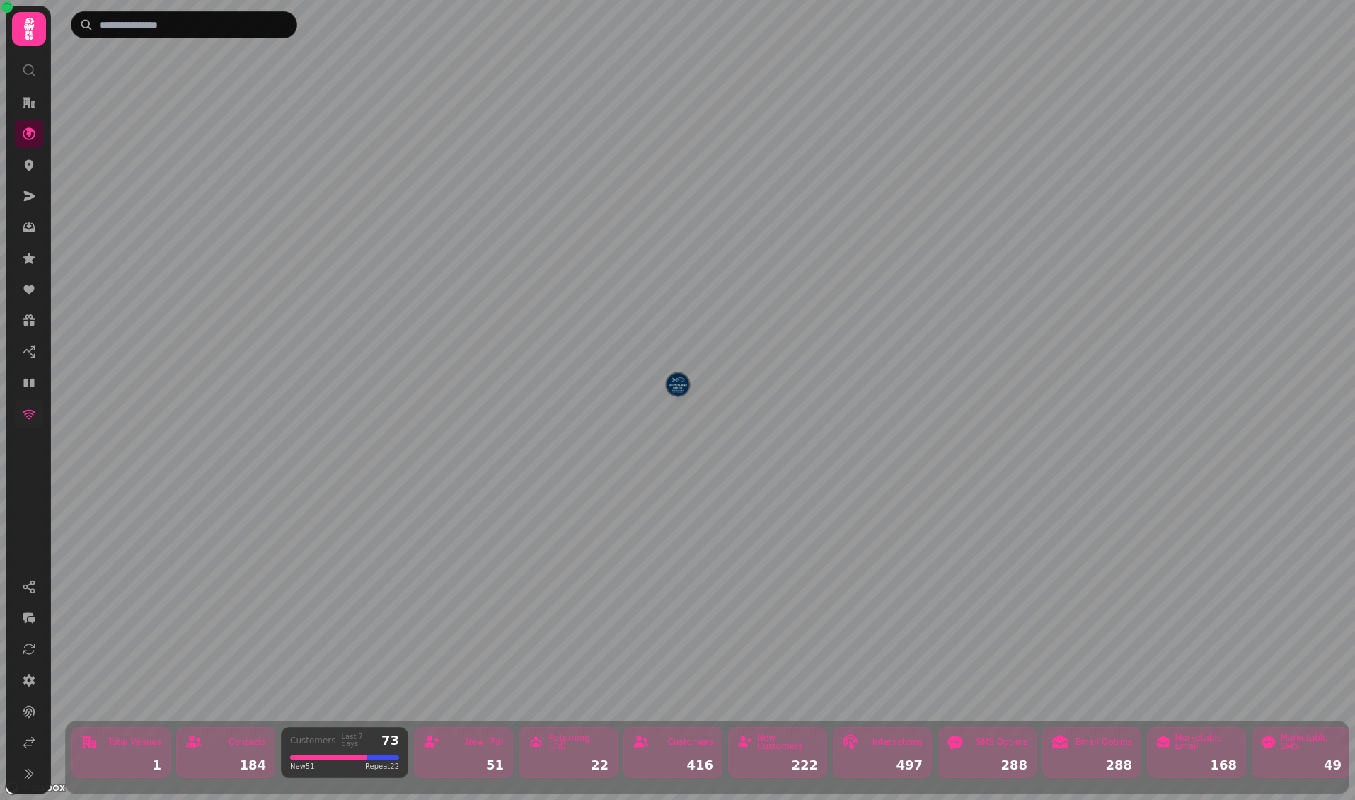
click at [39, 420] on link at bounding box center [29, 414] width 28 height 28
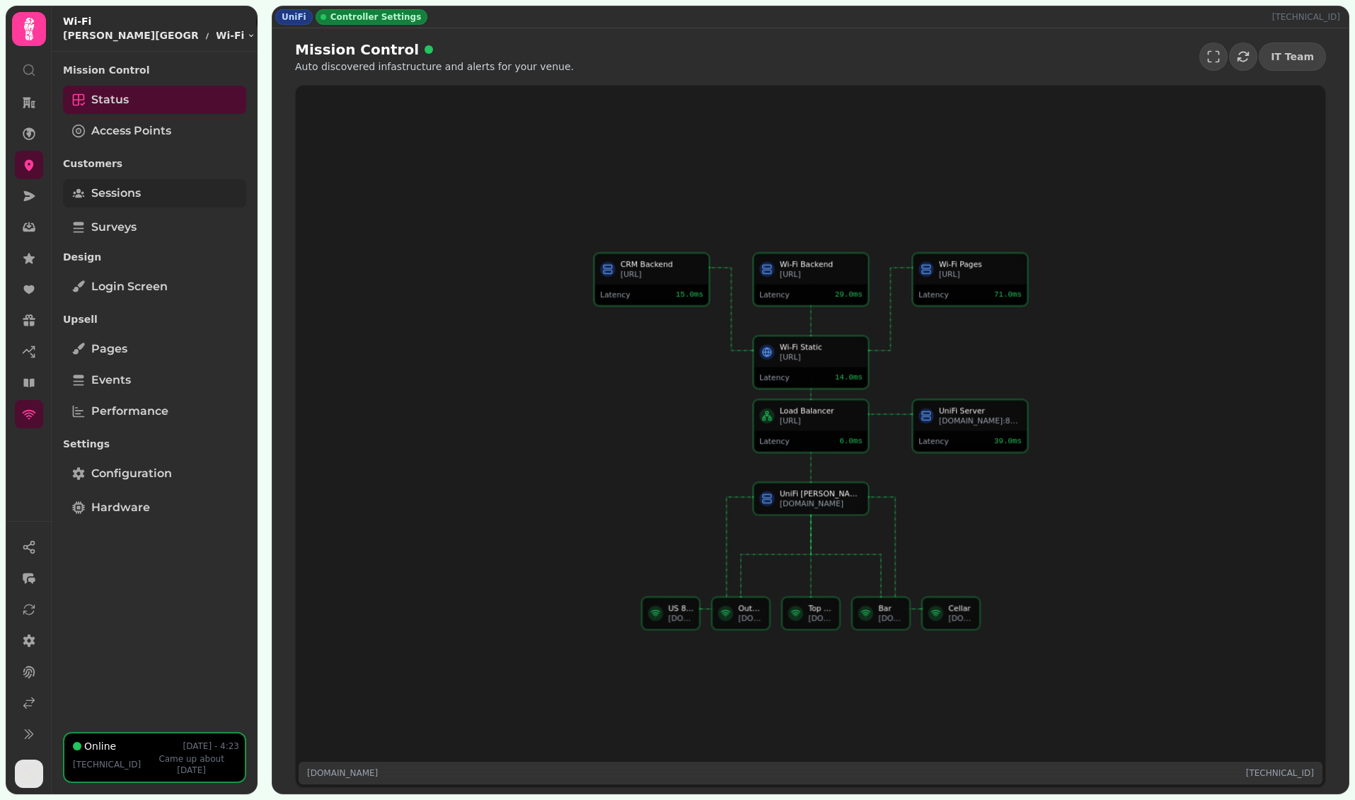
click at [166, 189] on link "Sessions" at bounding box center [154, 193] width 183 height 28
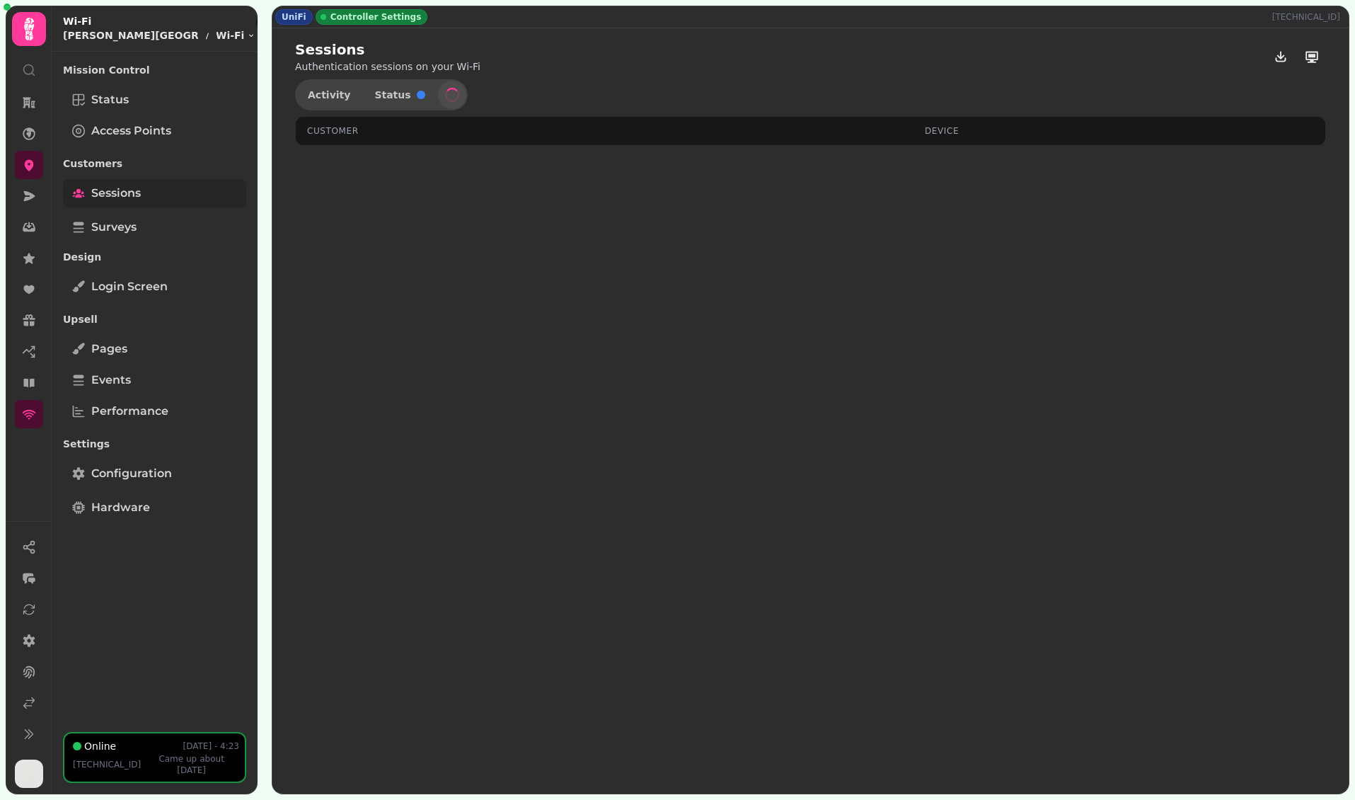
select select "**"
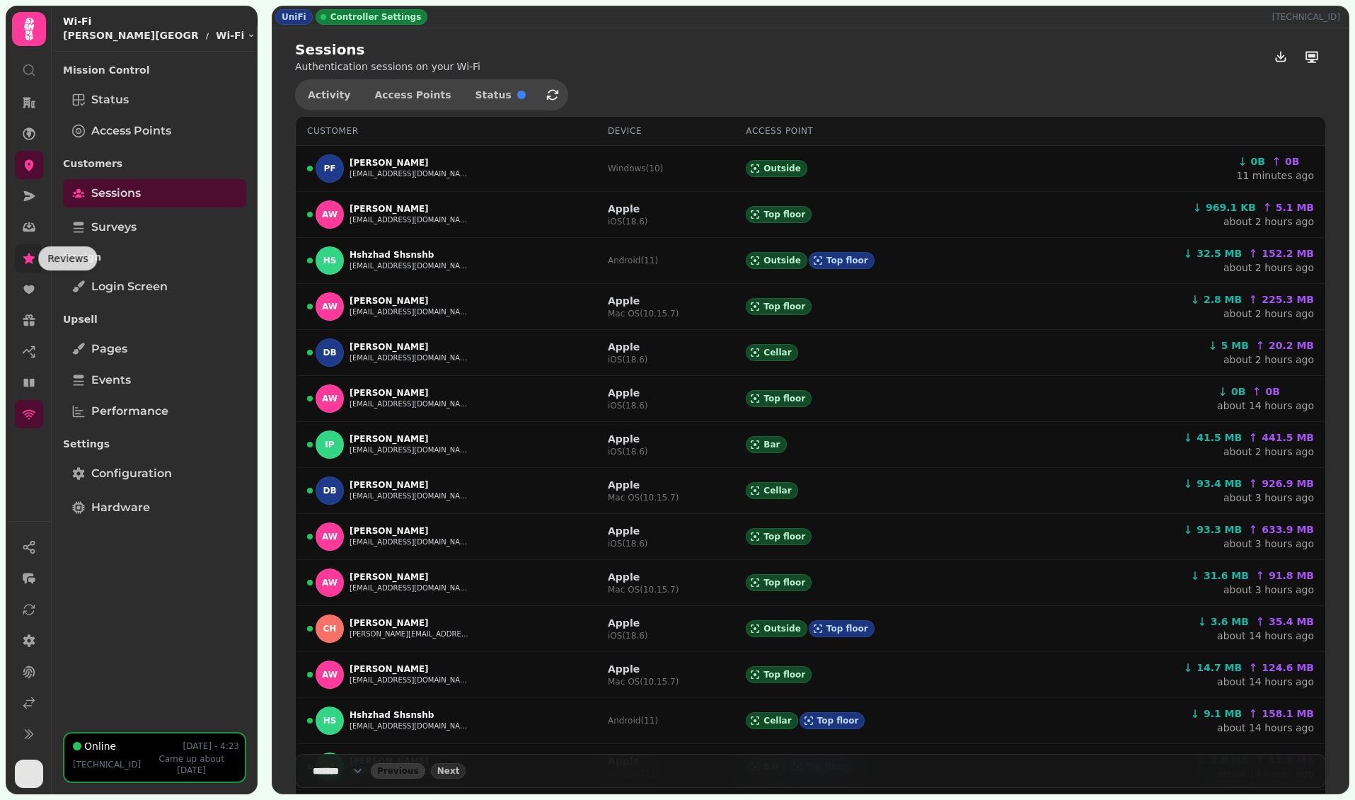
click at [30, 263] on icon at bounding box center [29, 258] width 14 height 14
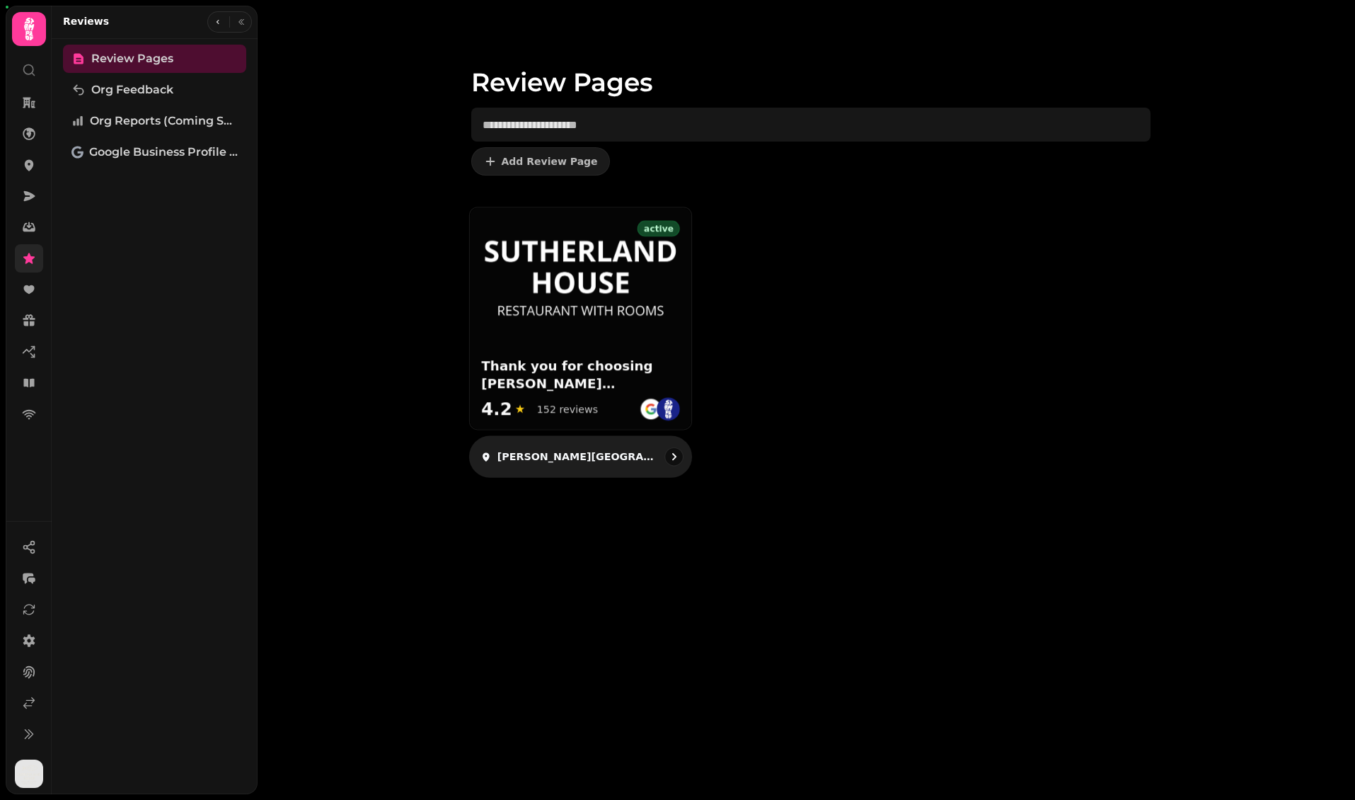
click at [646, 306] on img at bounding box center [580, 277] width 199 height 82
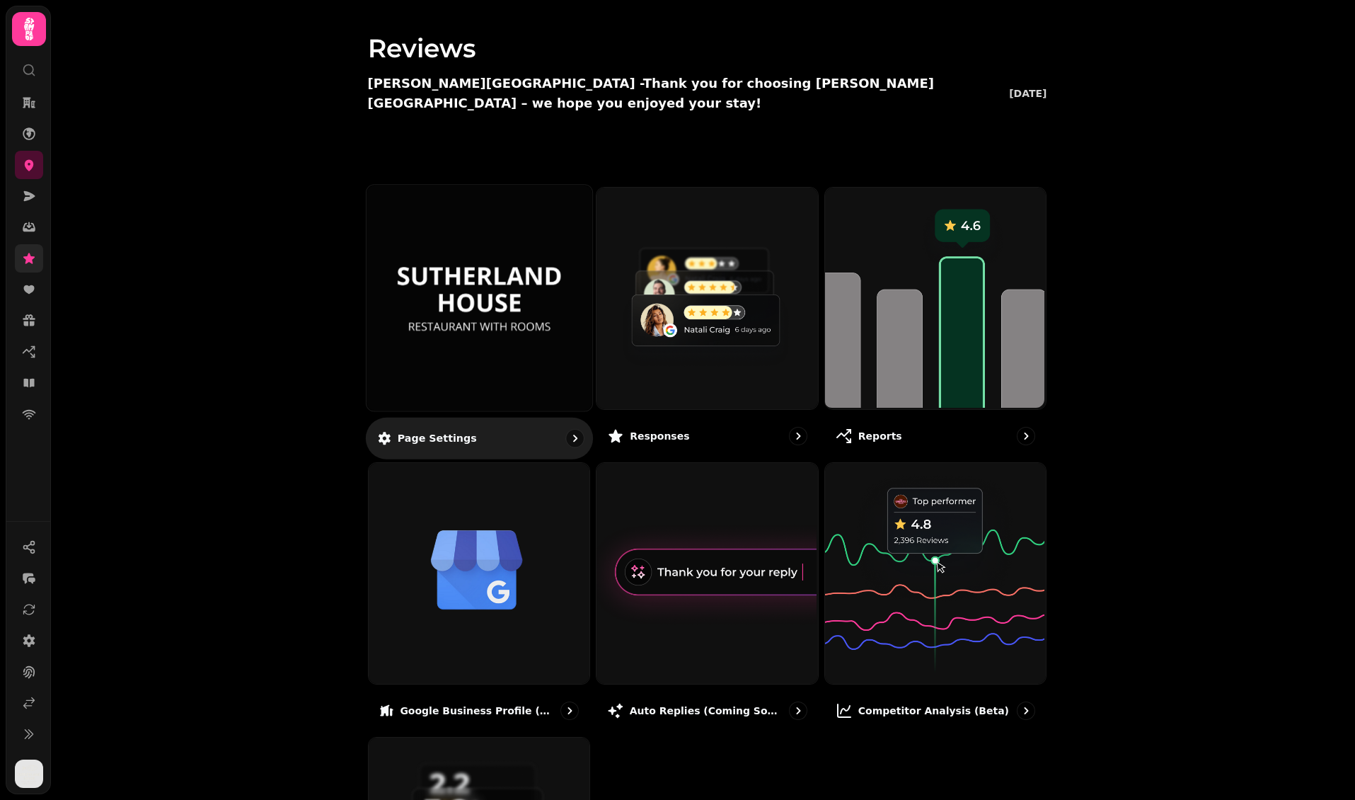
click at [539, 205] on div at bounding box center [479, 298] width 226 height 226
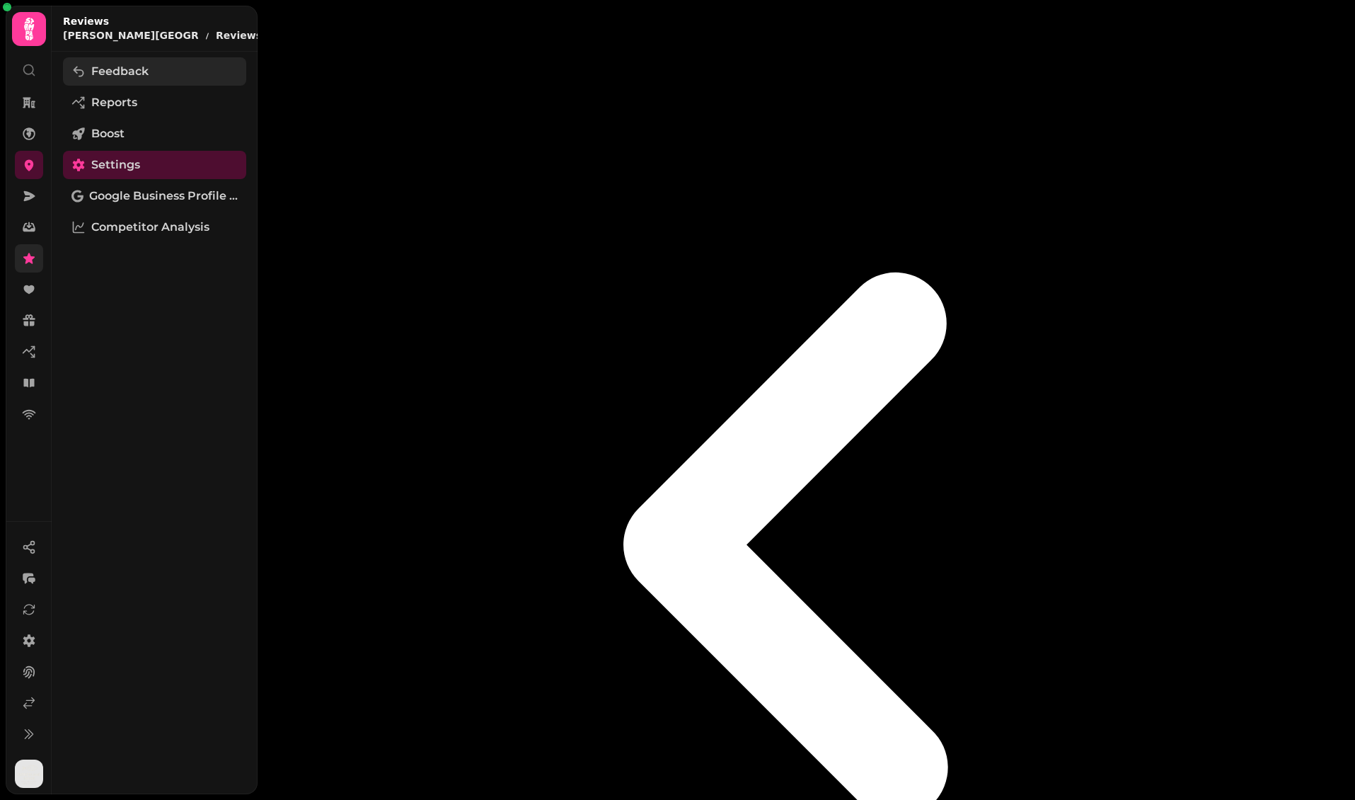
click at [193, 73] on link "Feedback" at bounding box center [154, 71] width 183 height 28
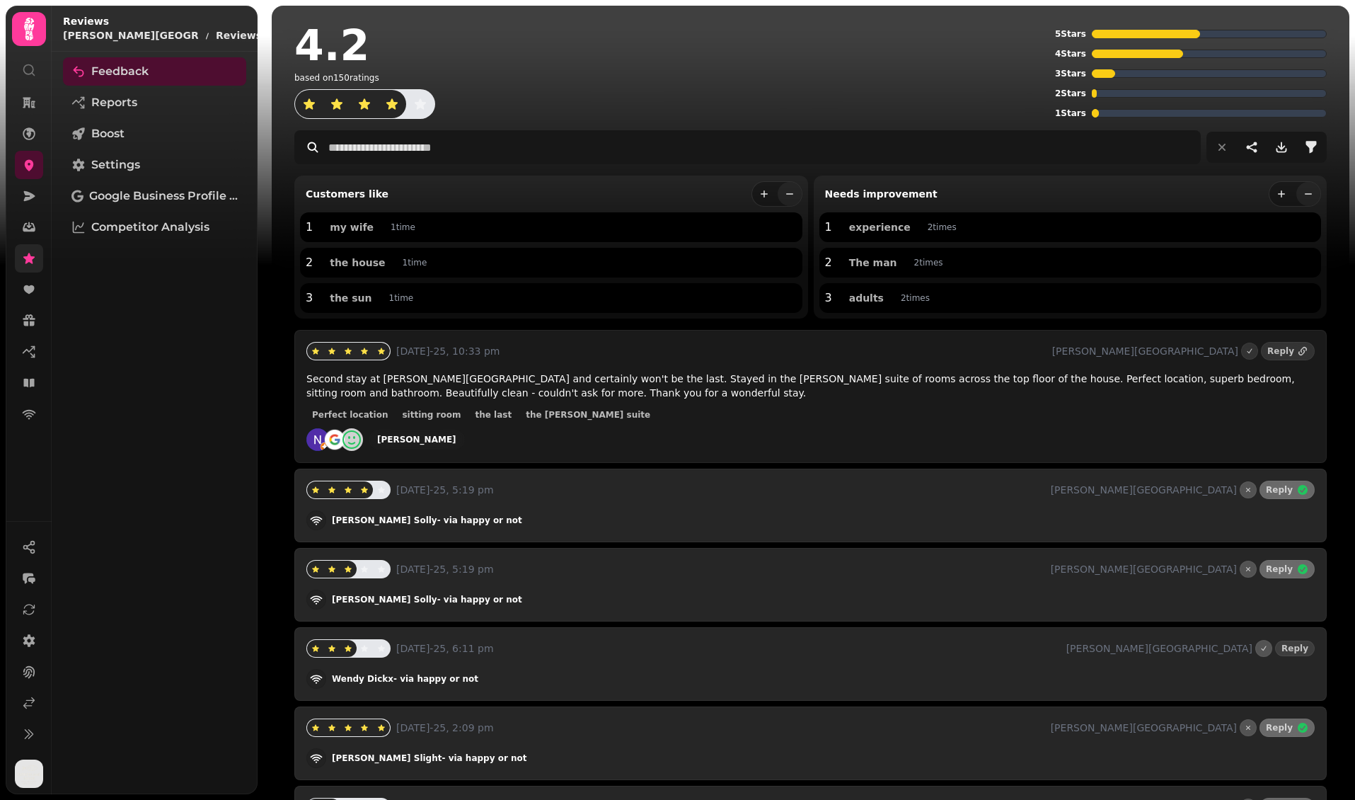
click at [139, 316] on div "Feedback Reports Boost Settings Google Business Profile (Beta) Competitor Analy…" at bounding box center [155, 422] width 206 height 731
click at [33, 417] on icon at bounding box center [29, 414] width 14 height 14
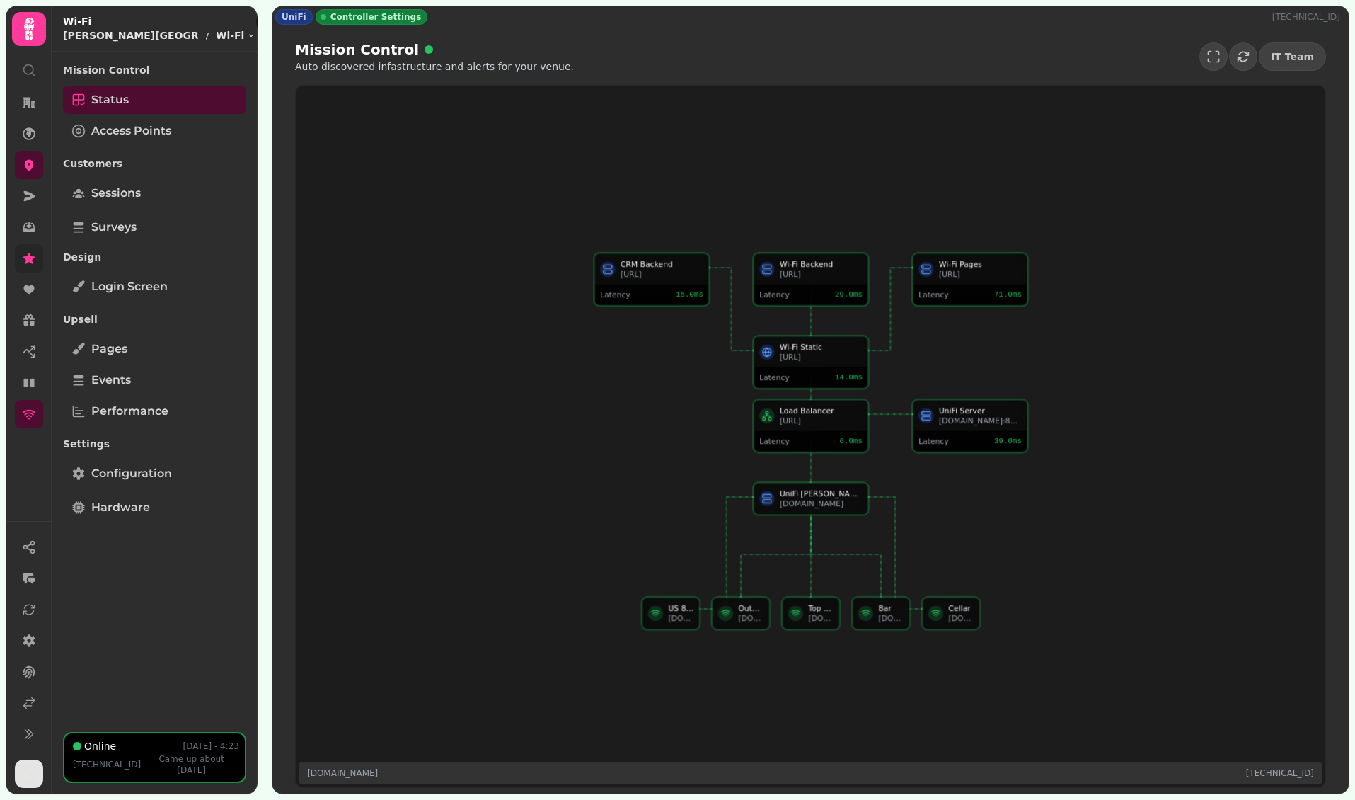
click at [169, 115] on div "Status Access Points" at bounding box center [154, 115] width 183 height 59
click at [147, 204] on link "Sessions" at bounding box center [154, 193] width 183 height 28
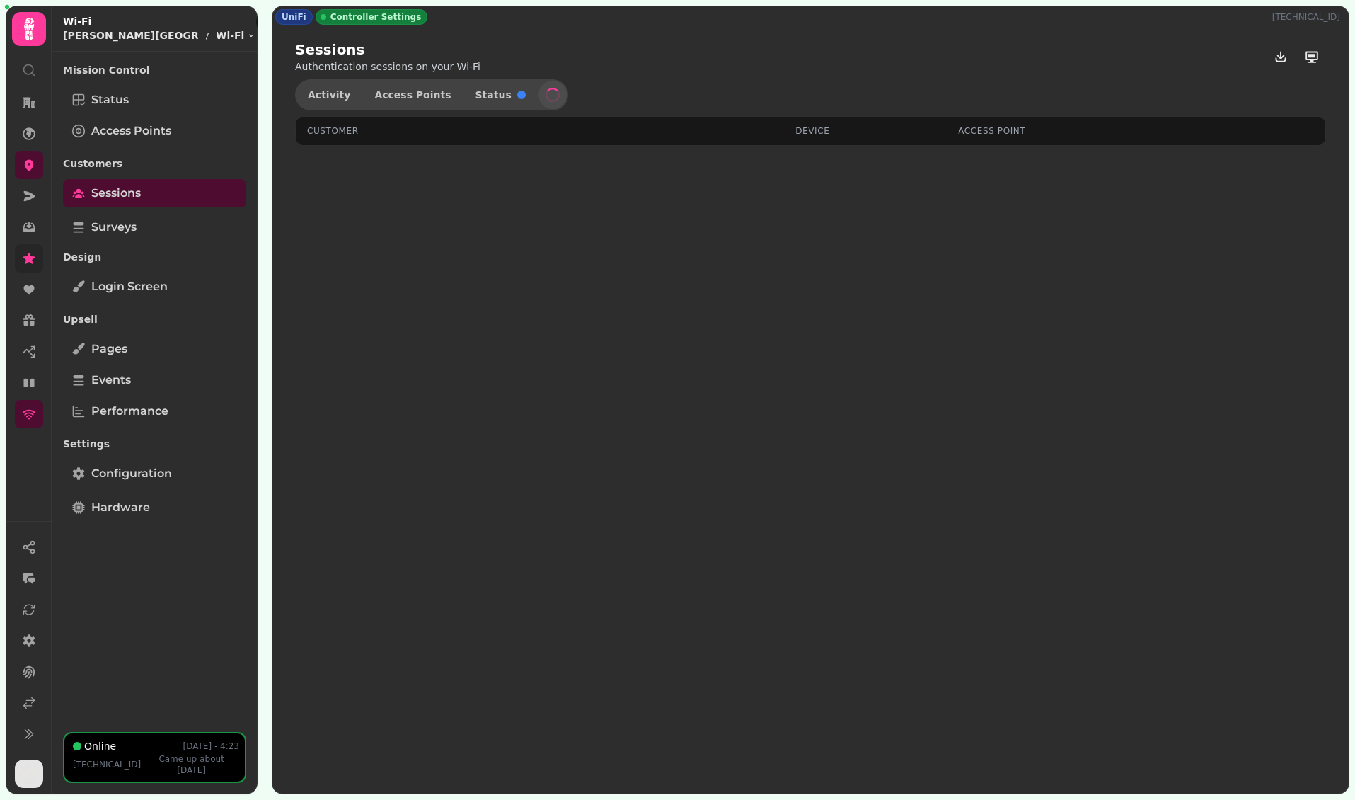
select select "**"
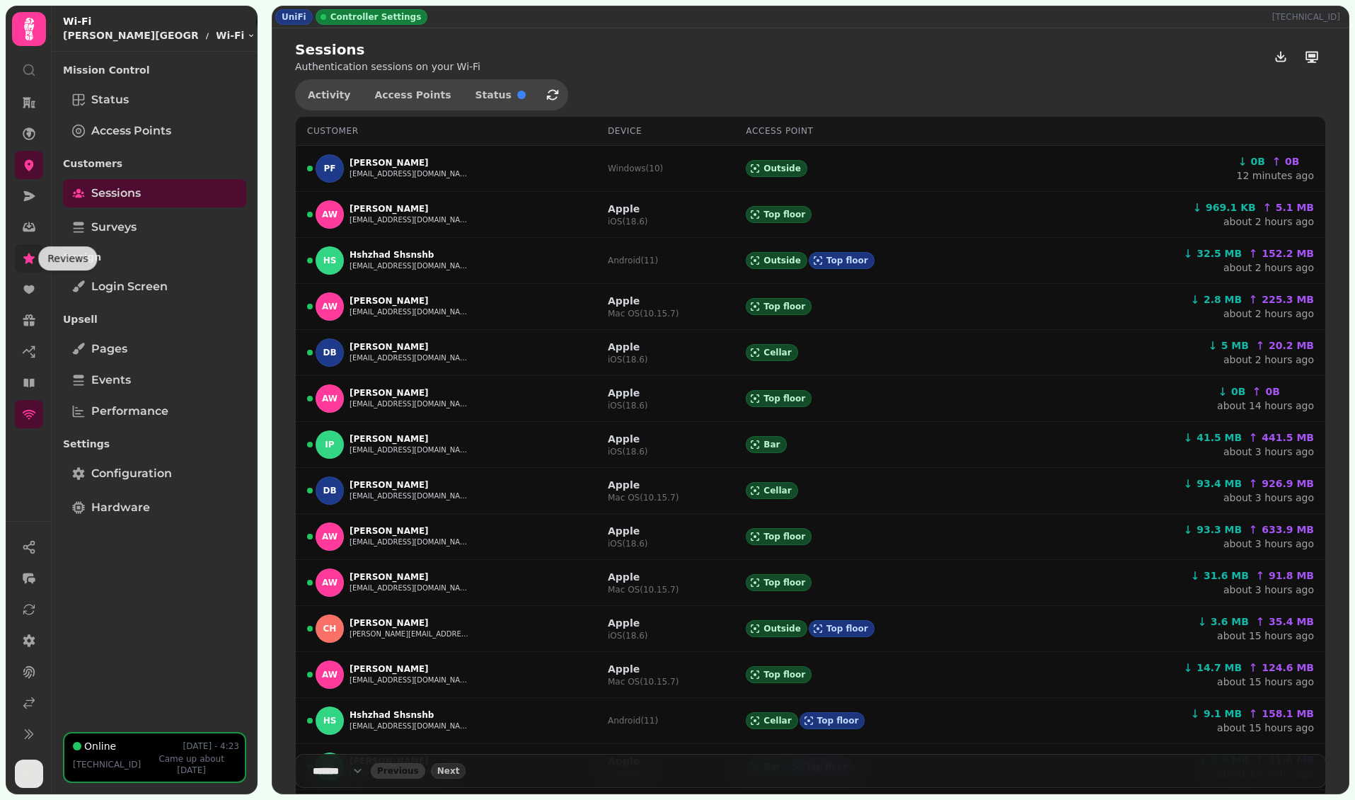
click at [35, 258] on icon at bounding box center [29, 258] width 14 height 14
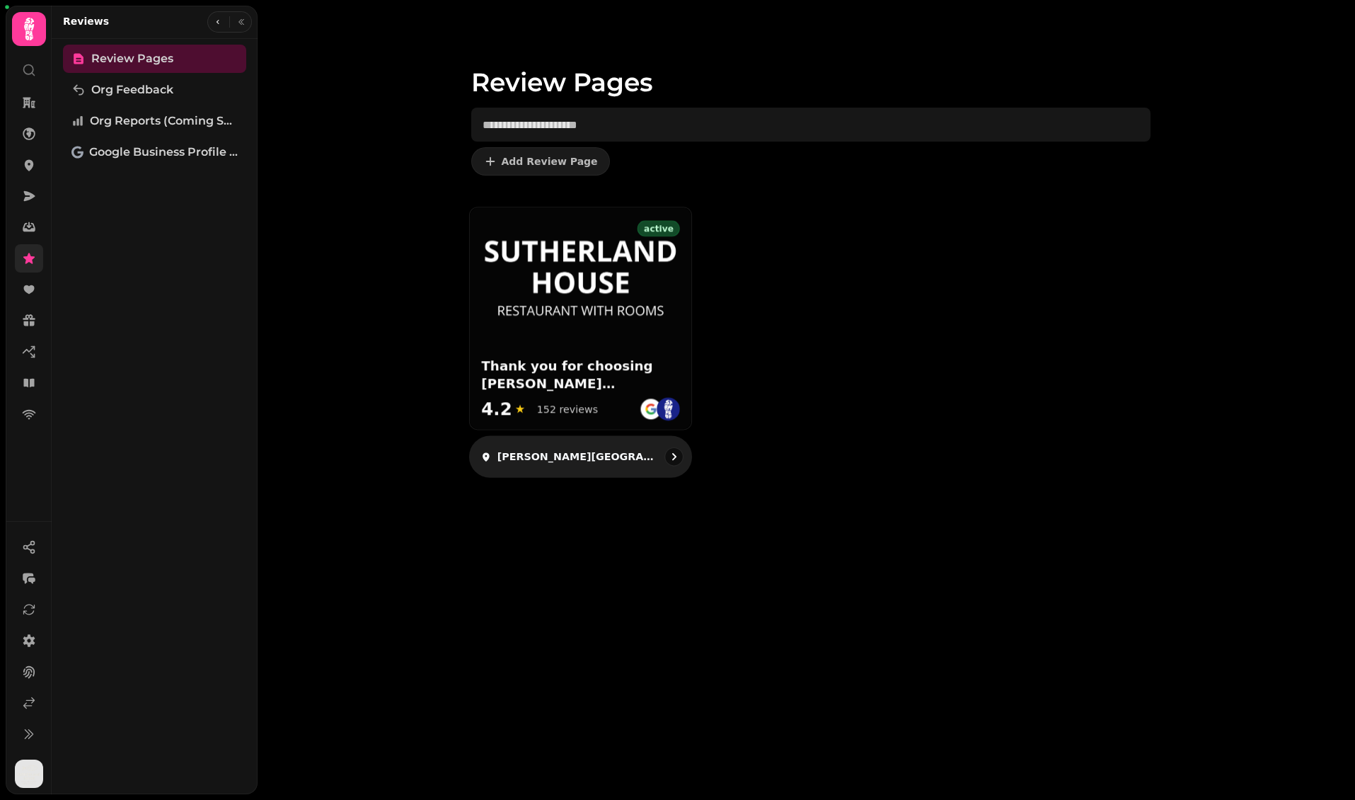
click at [601, 262] on img at bounding box center [580, 277] width 199 height 82
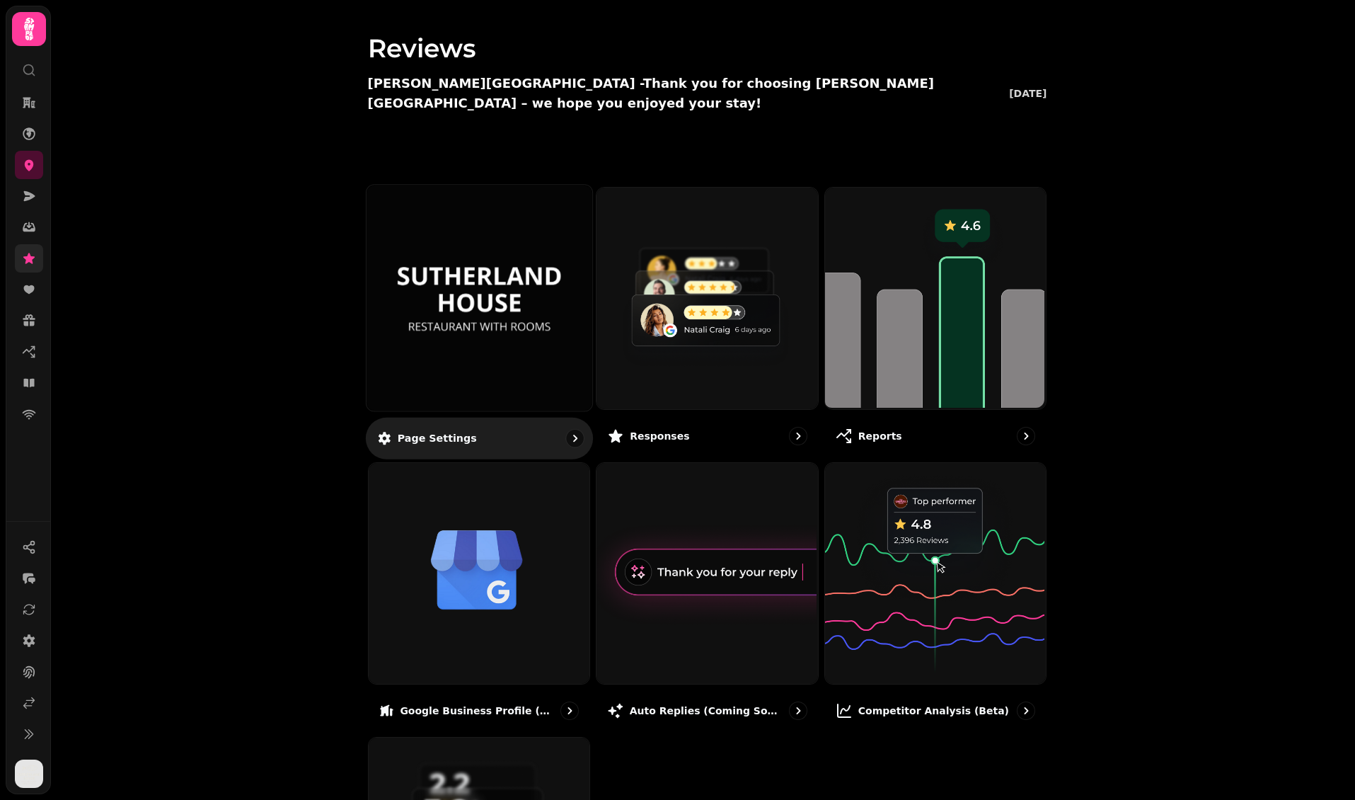
click at [532, 276] on img at bounding box center [478, 297] width 169 height 93
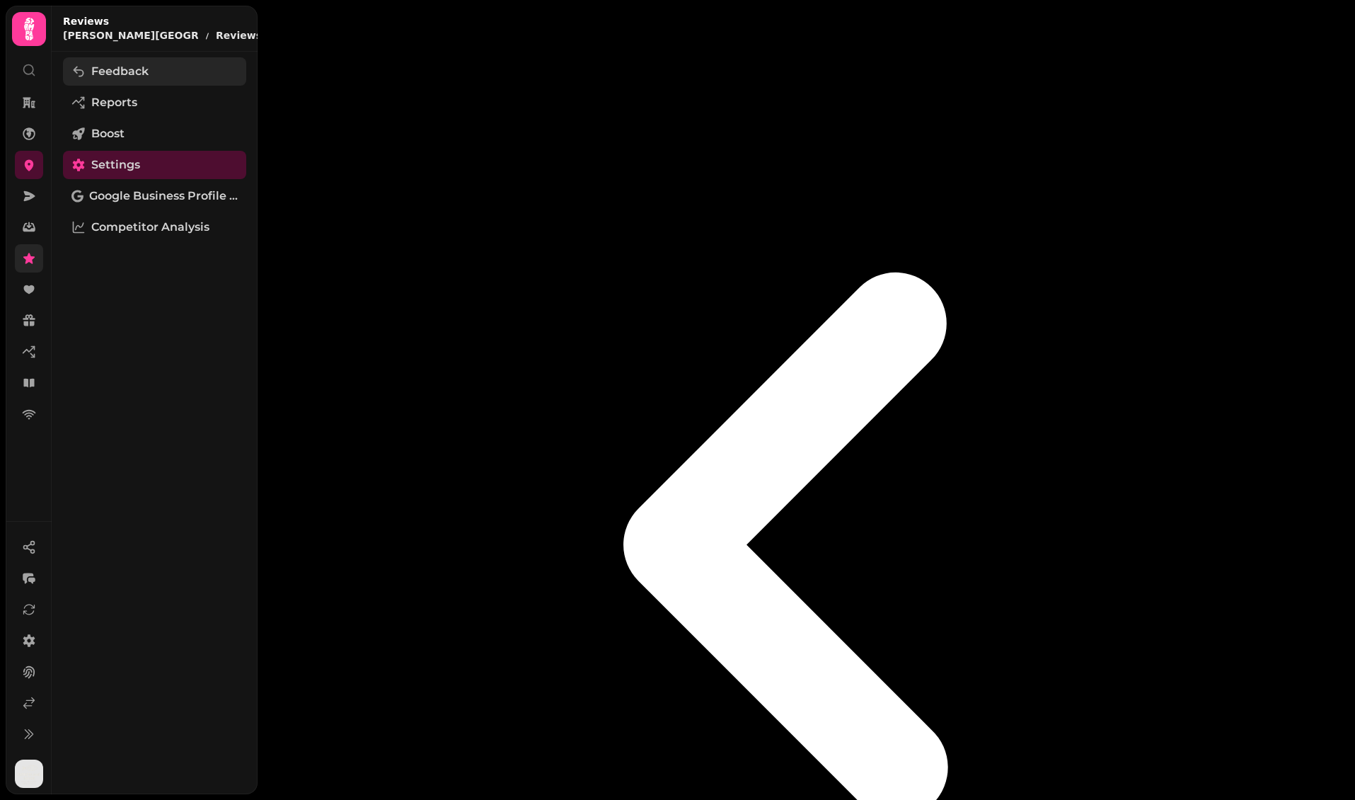
click at [120, 76] on span "Feedback" at bounding box center [119, 71] width 57 height 17
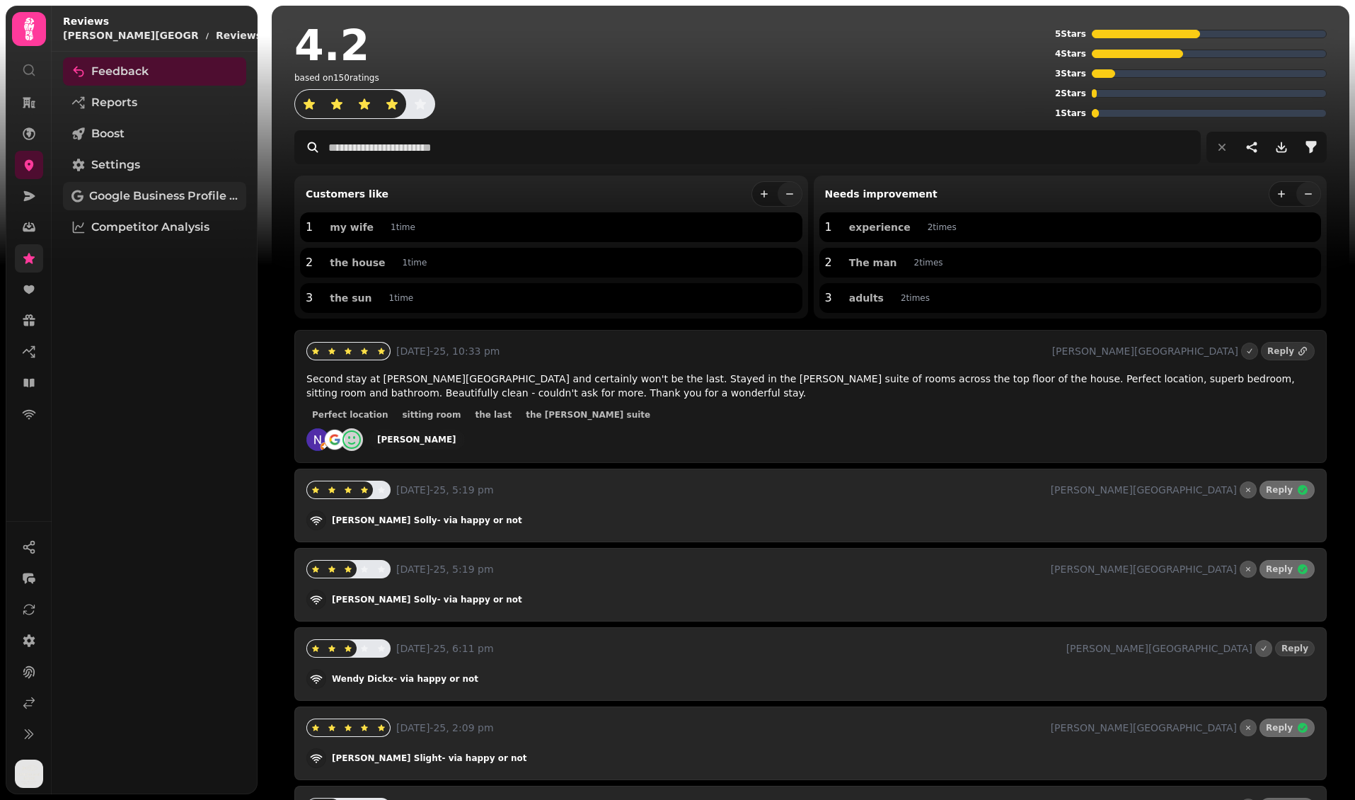
click at [138, 188] on span "Google Business Profile (Beta)" at bounding box center [163, 196] width 149 height 17
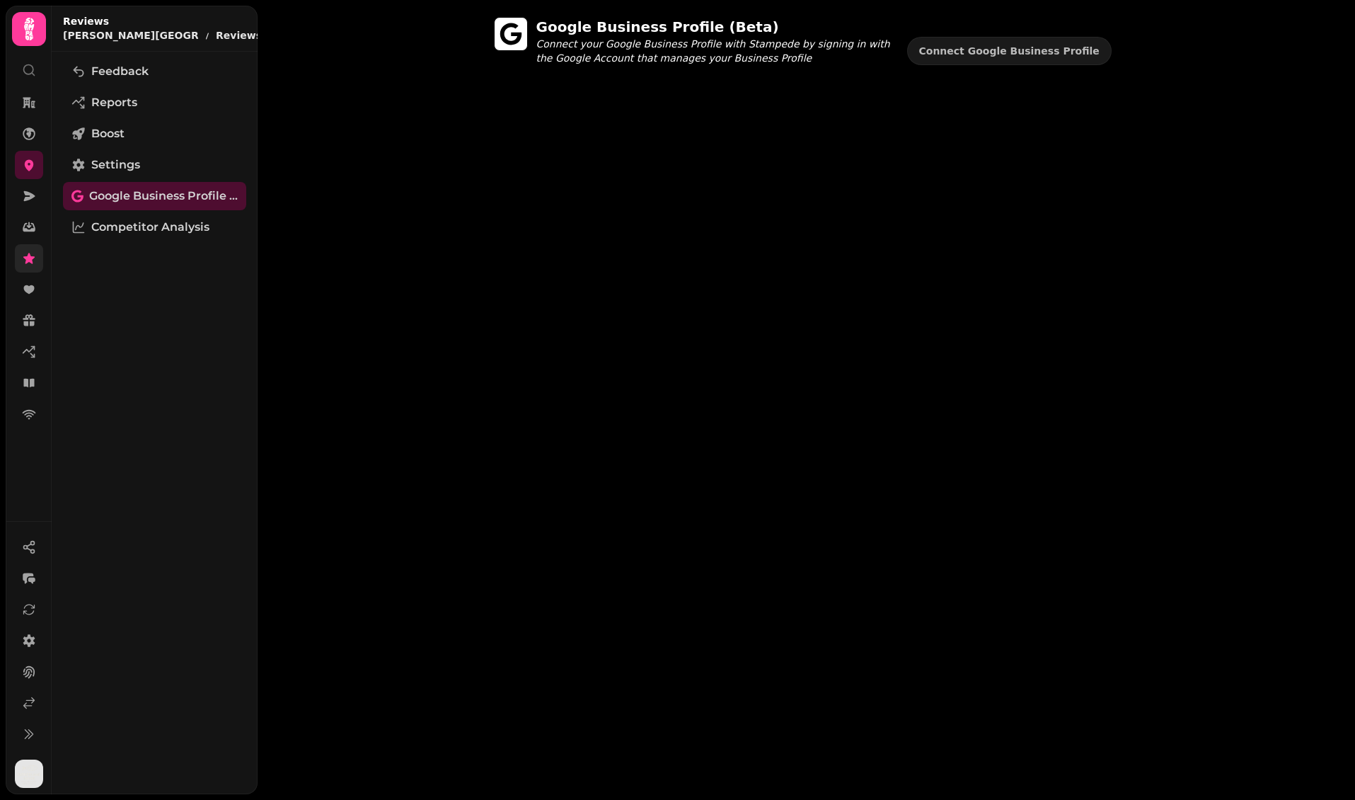
click at [605, 206] on div "Google Business Profile (Beta) Connect your Google Business Profile with Stampe…" at bounding box center [807, 400] width 1098 height 800
click at [183, 71] on link "Feedback" at bounding box center [154, 71] width 183 height 28
